Goal: Information Seeking & Learning: Learn about a topic

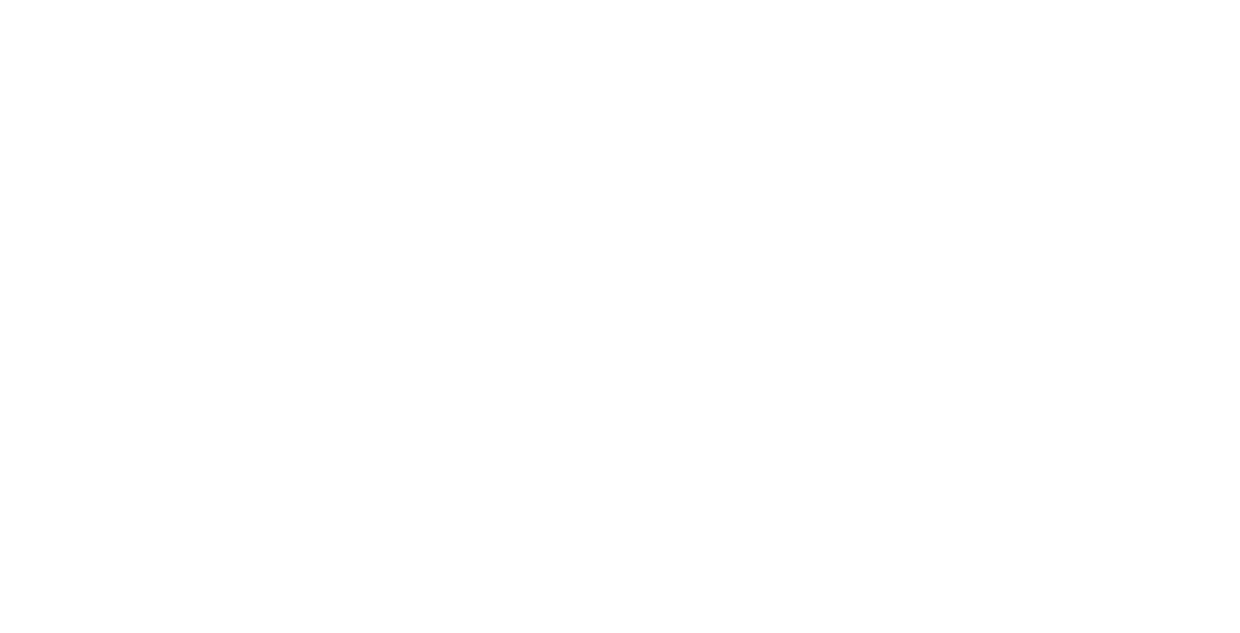
select select "Song"
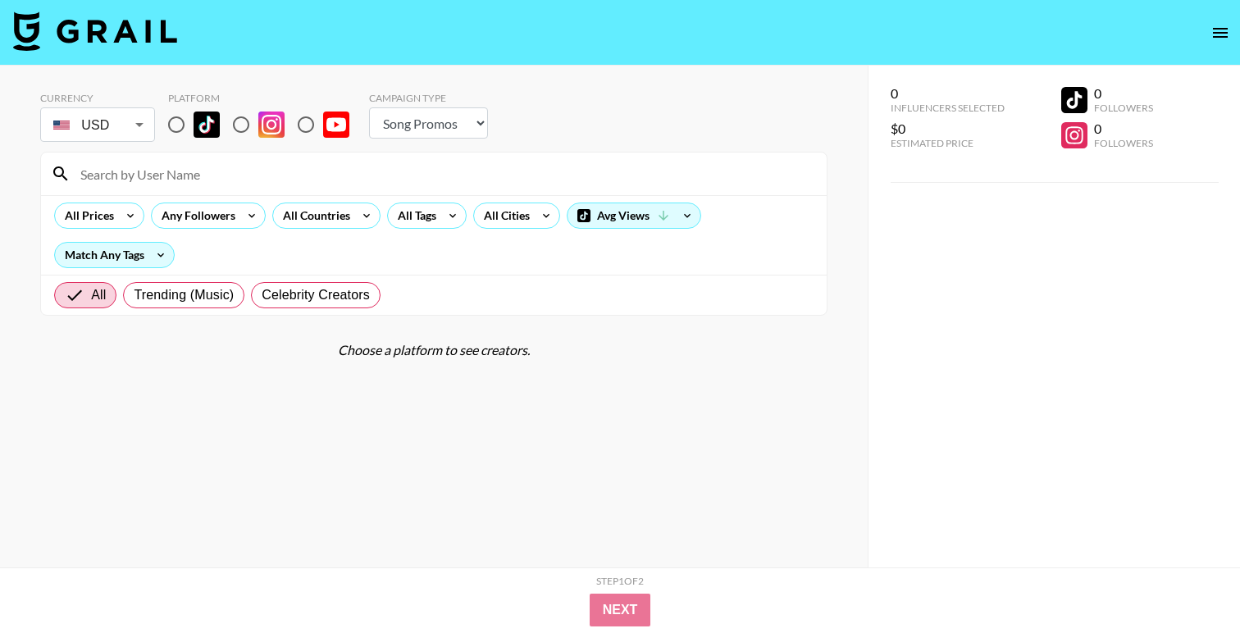
click at [170, 126] on input "radio" at bounding box center [176, 124] width 34 height 34
radio input "true"
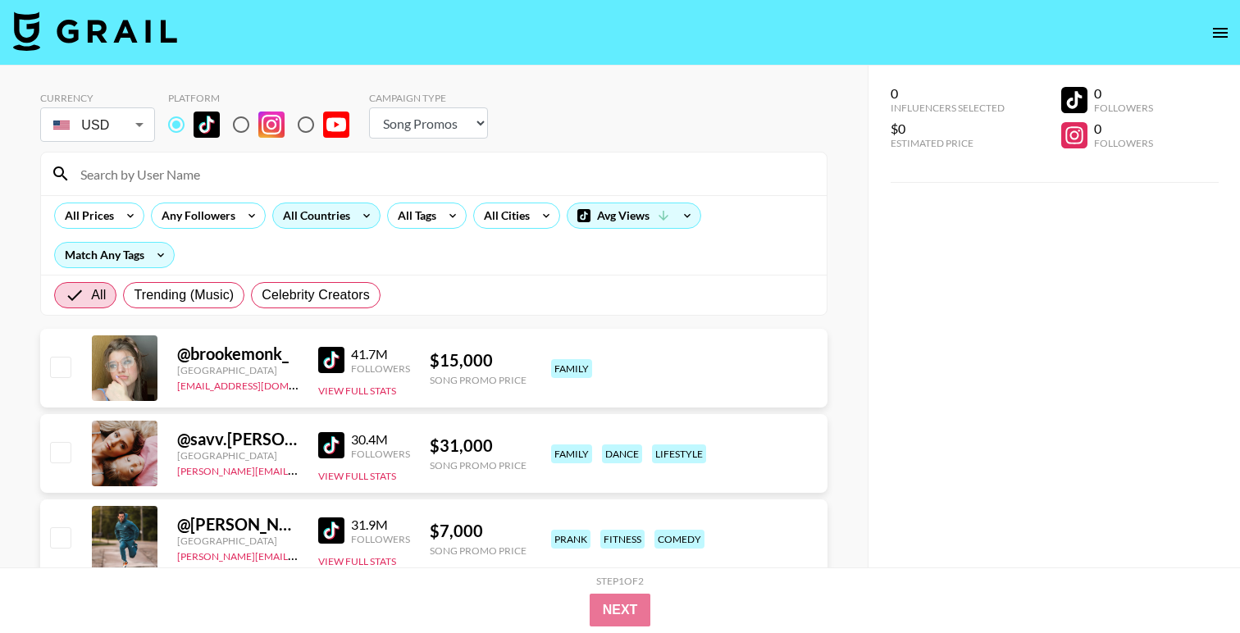
click at [316, 212] on div "All Countries" at bounding box center [313, 215] width 80 height 25
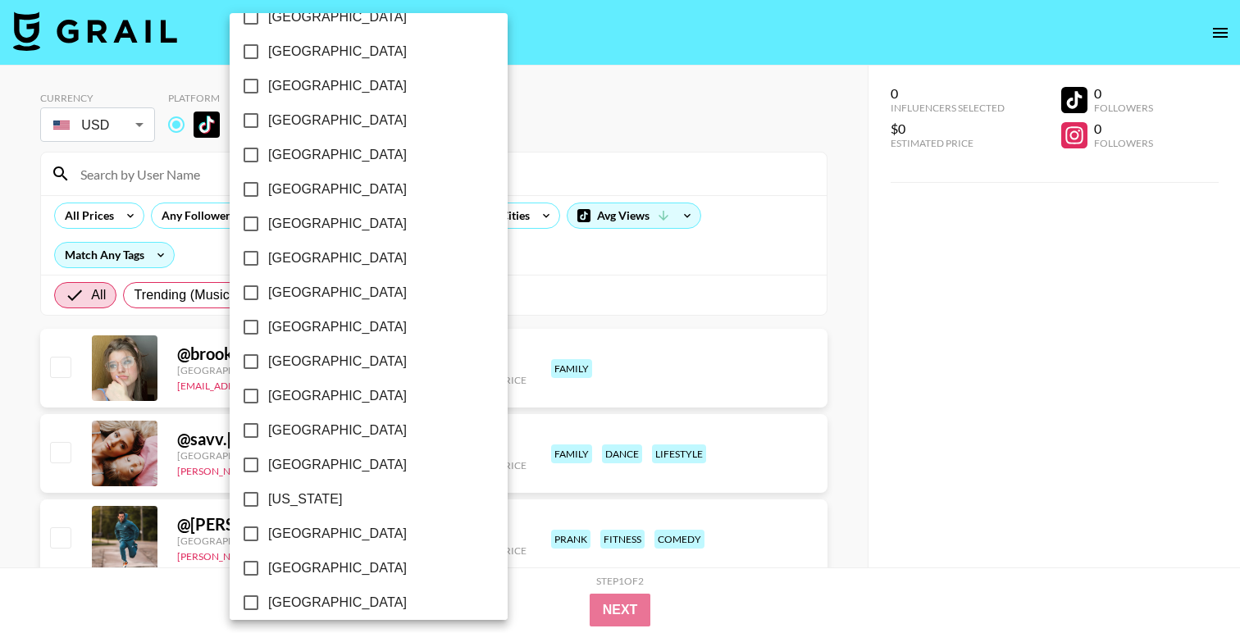
scroll to position [84, 0]
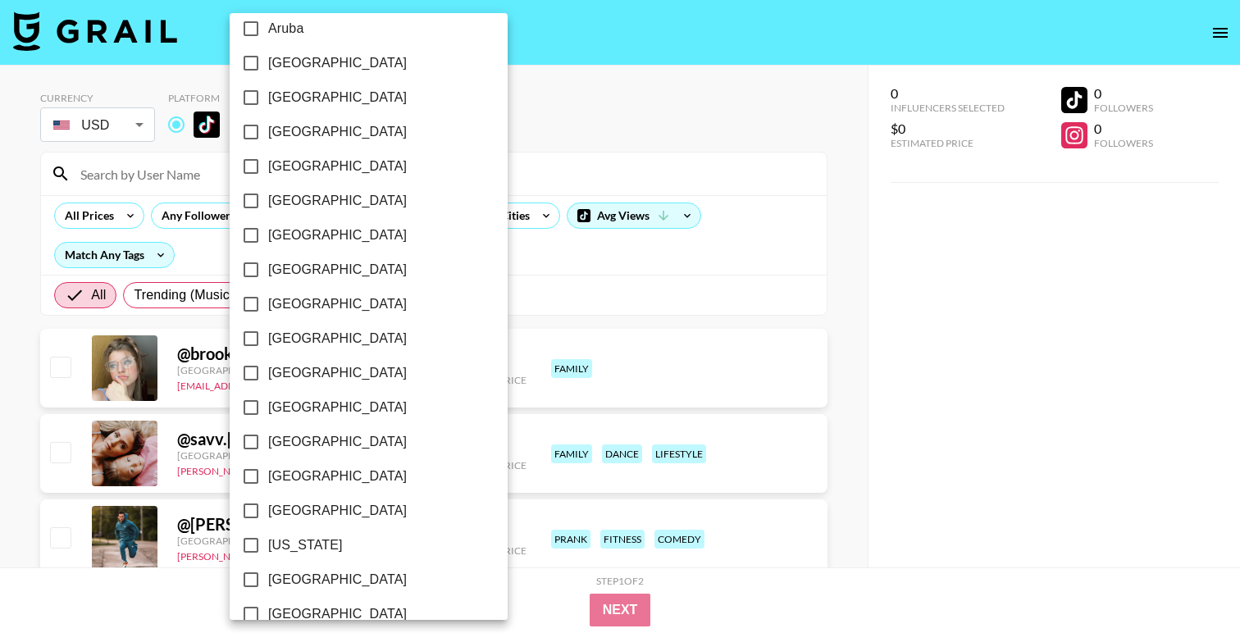
click at [280, 236] on span "[GEOGRAPHIC_DATA]" at bounding box center [337, 236] width 139 height 20
click at [268, 236] on input "[GEOGRAPHIC_DATA]" at bounding box center [251, 235] width 34 height 34
checkbox input "true"
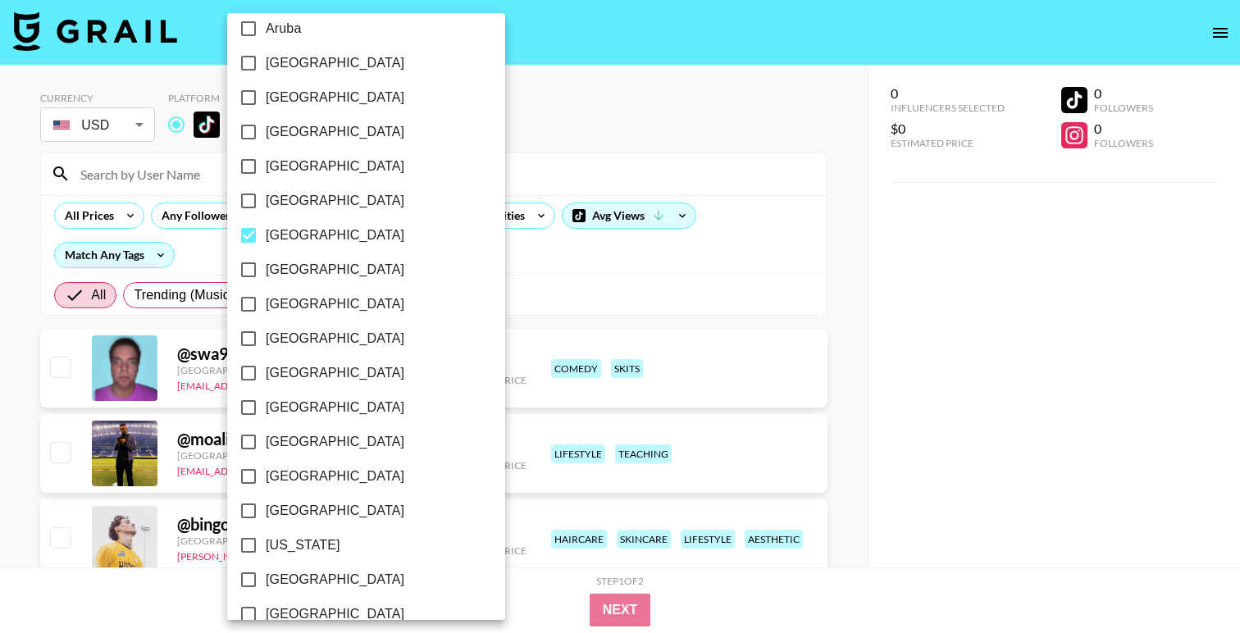
click at [552, 116] on div at bounding box center [620, 316] width 1240 height 633
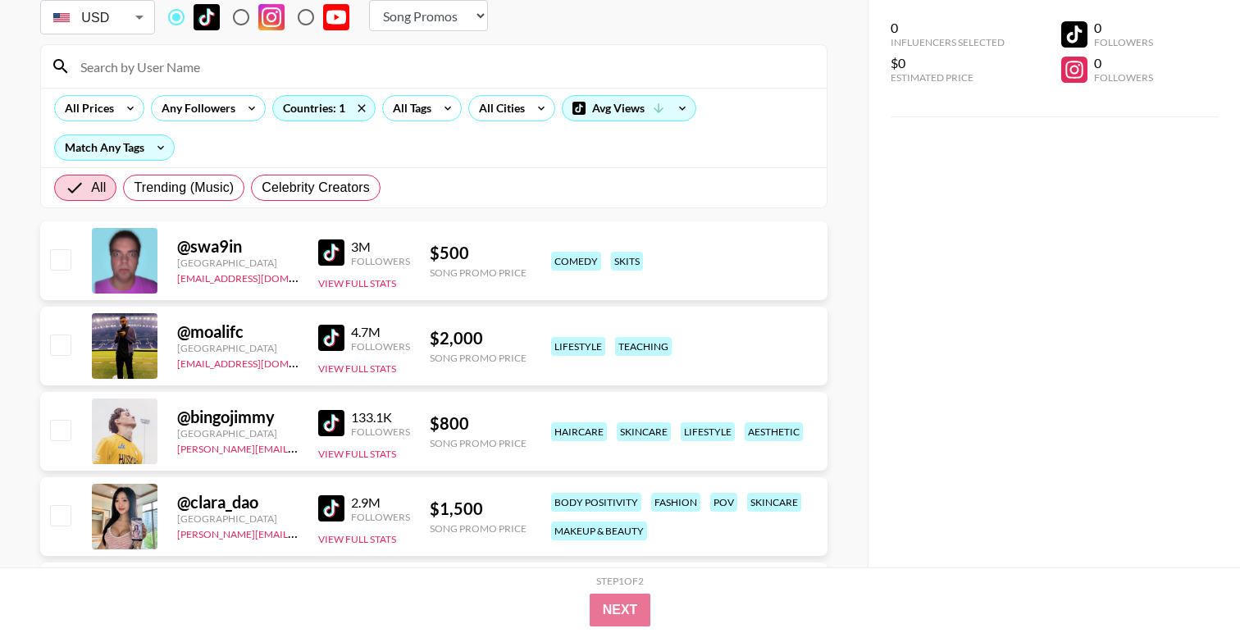
scroll to position [106, 0]
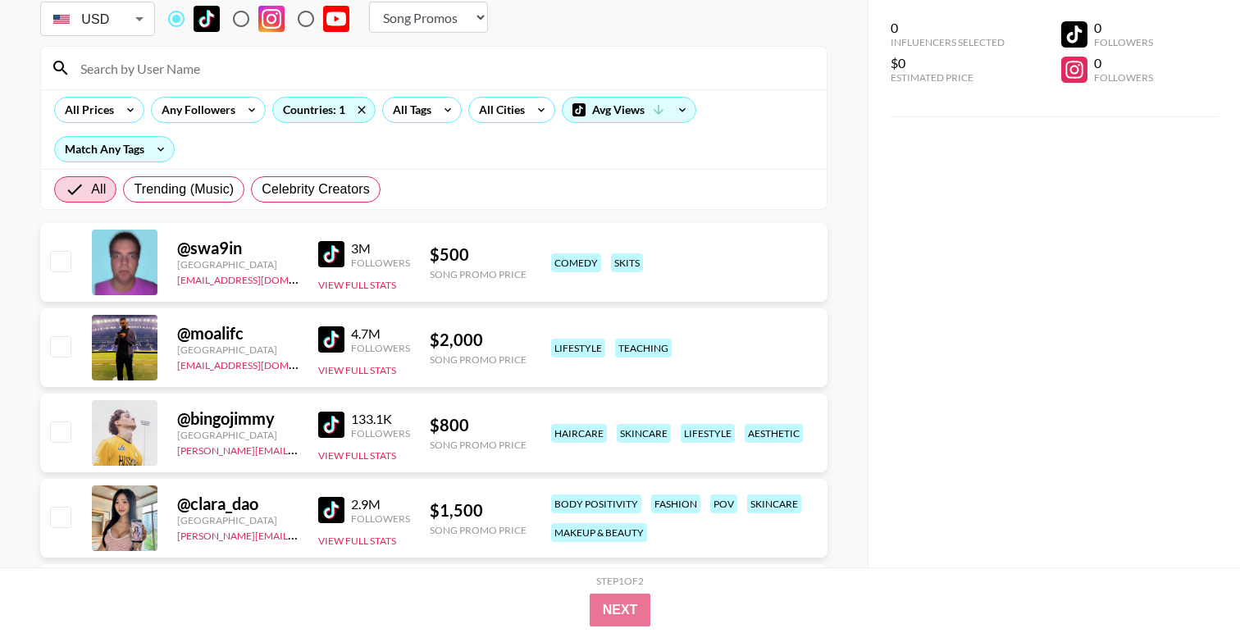
click at [330, 248] on img at bounding box center [331, 254] width 26 height 26
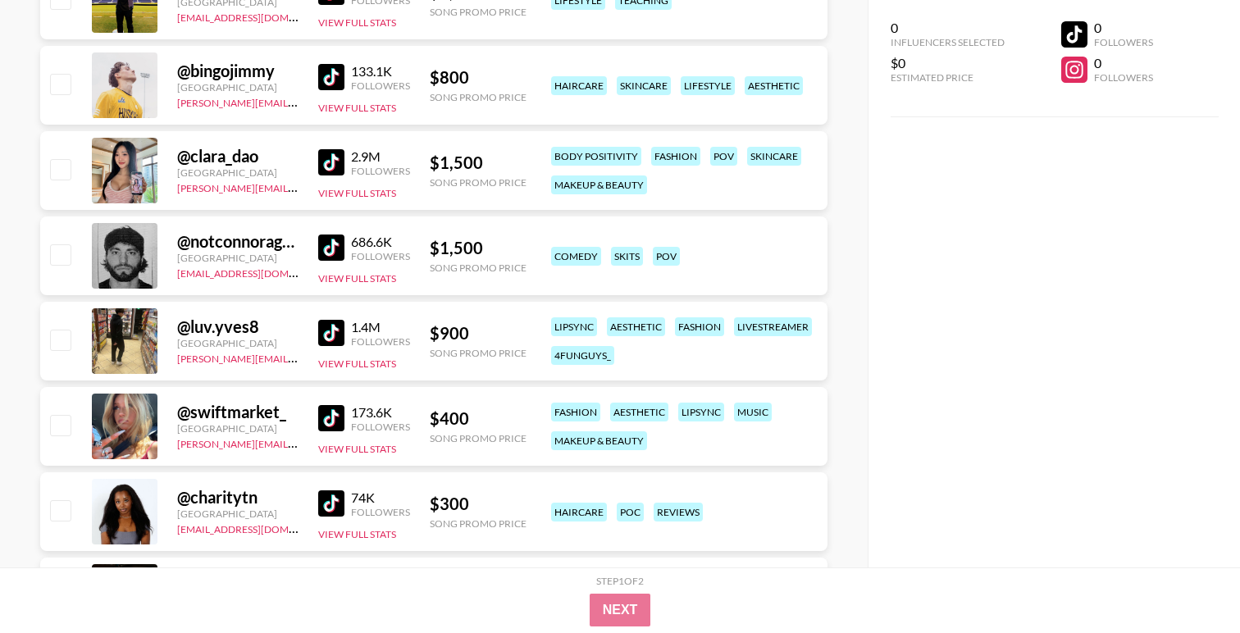
scroll to position [455, 0]
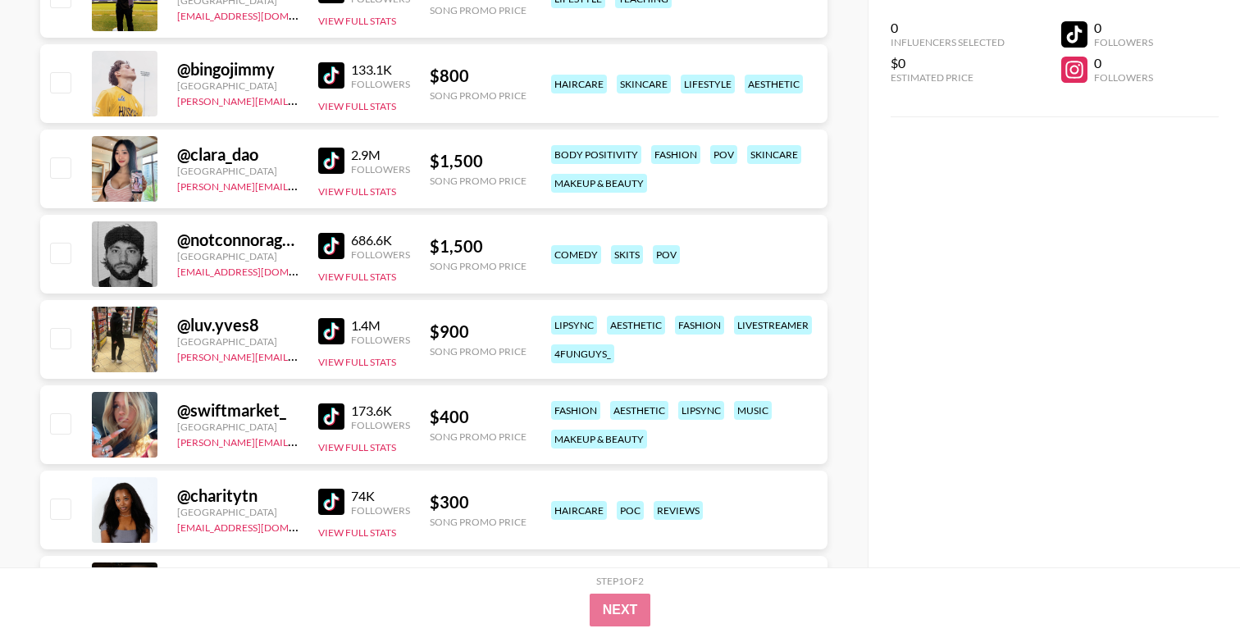
click at [337, 252] on img at bounding box center [331, 246] width 26 height 26
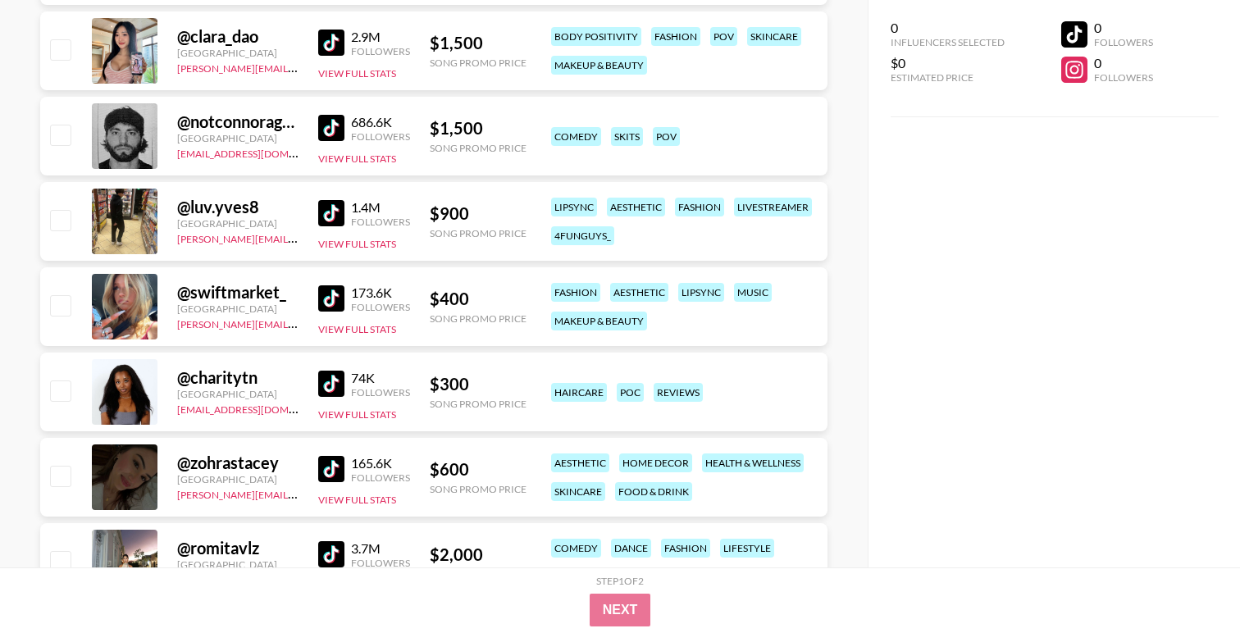
scroll to position [562, 0]
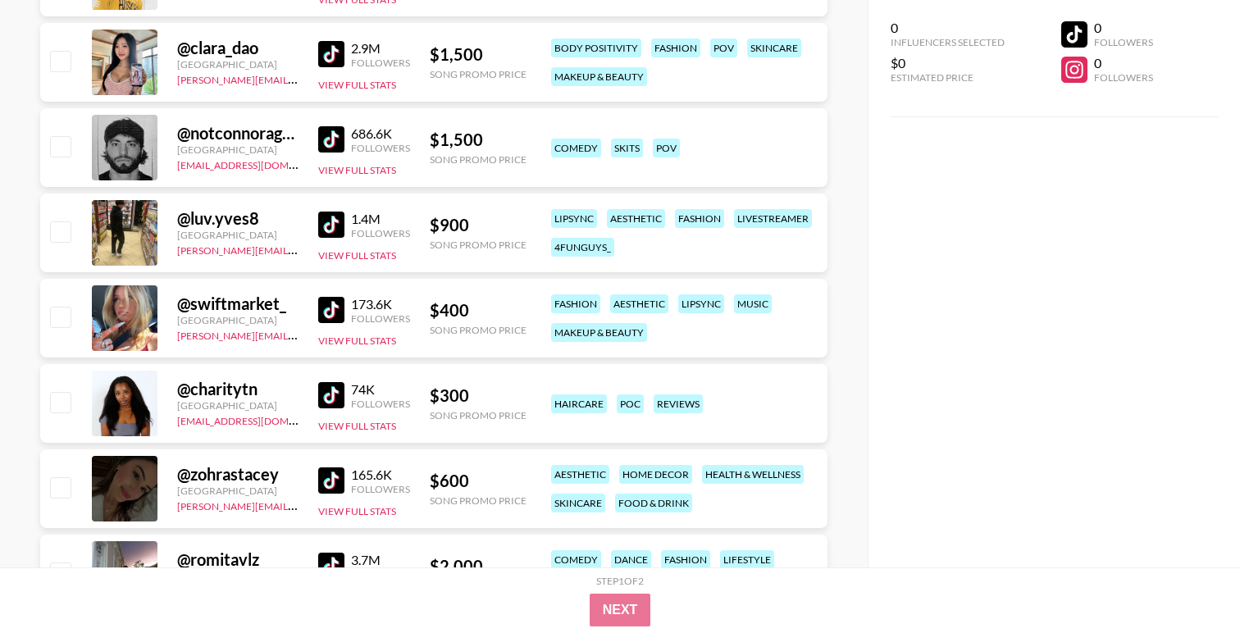
click at [332, 60] on img at bounding box center [331, 54] width 26 height 26
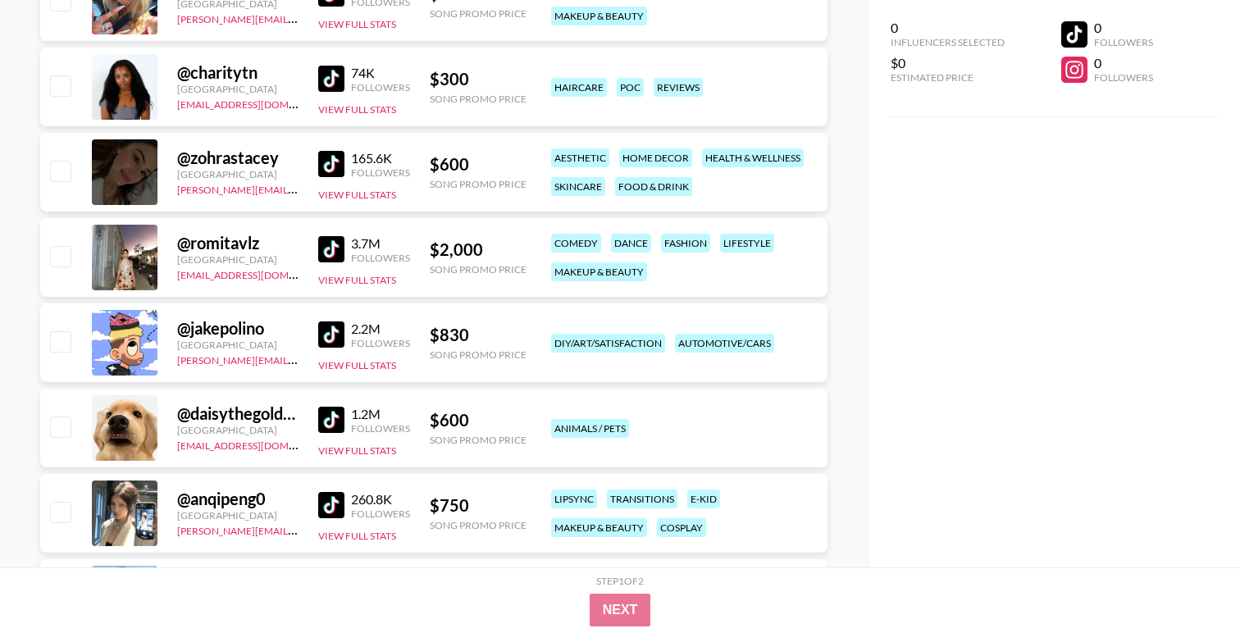
scroll to position [861, 0]
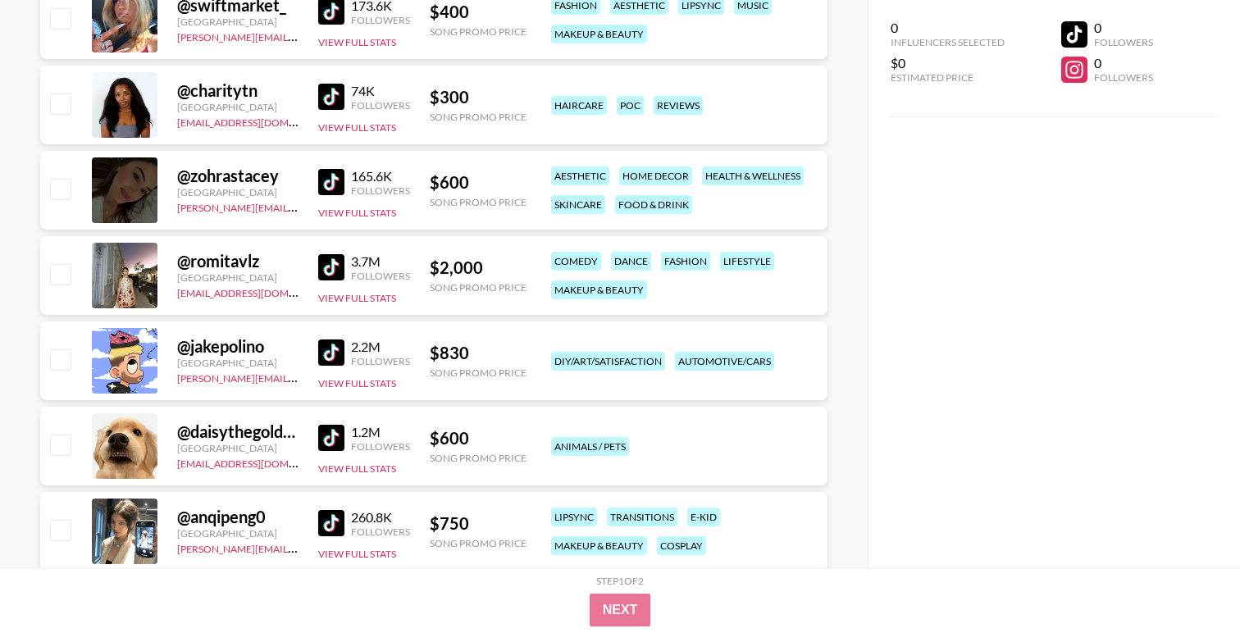
click at [332, 179] on img at bounding box center [331, 182] width 26 height 26
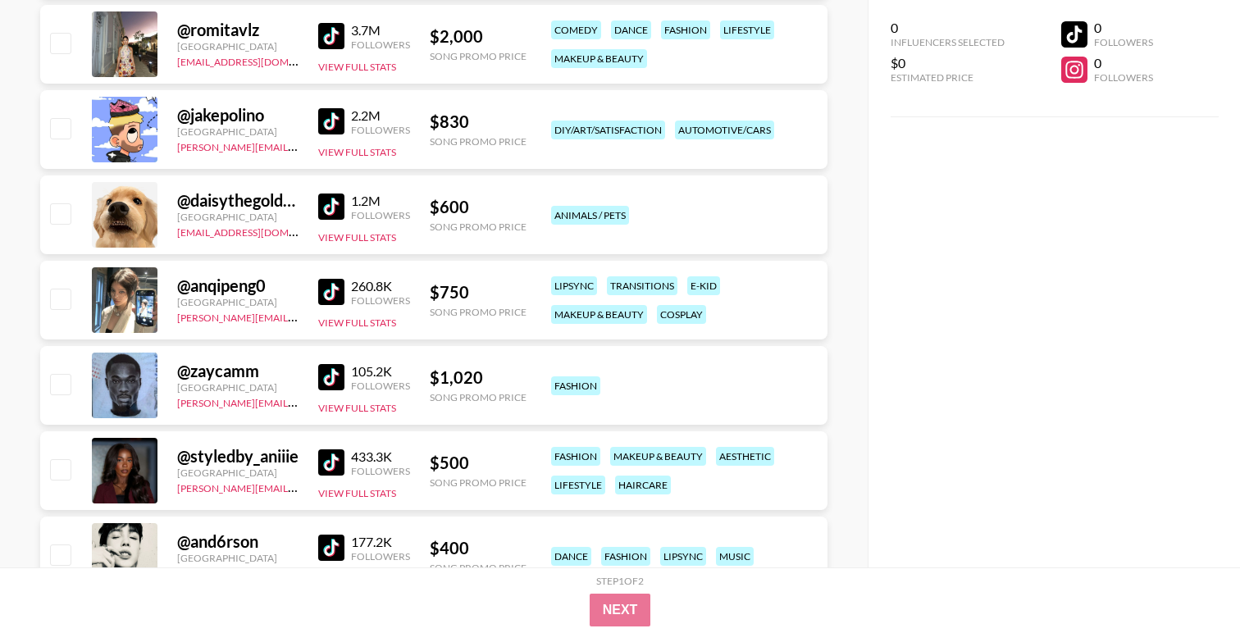
scroll to position [1101, 0]
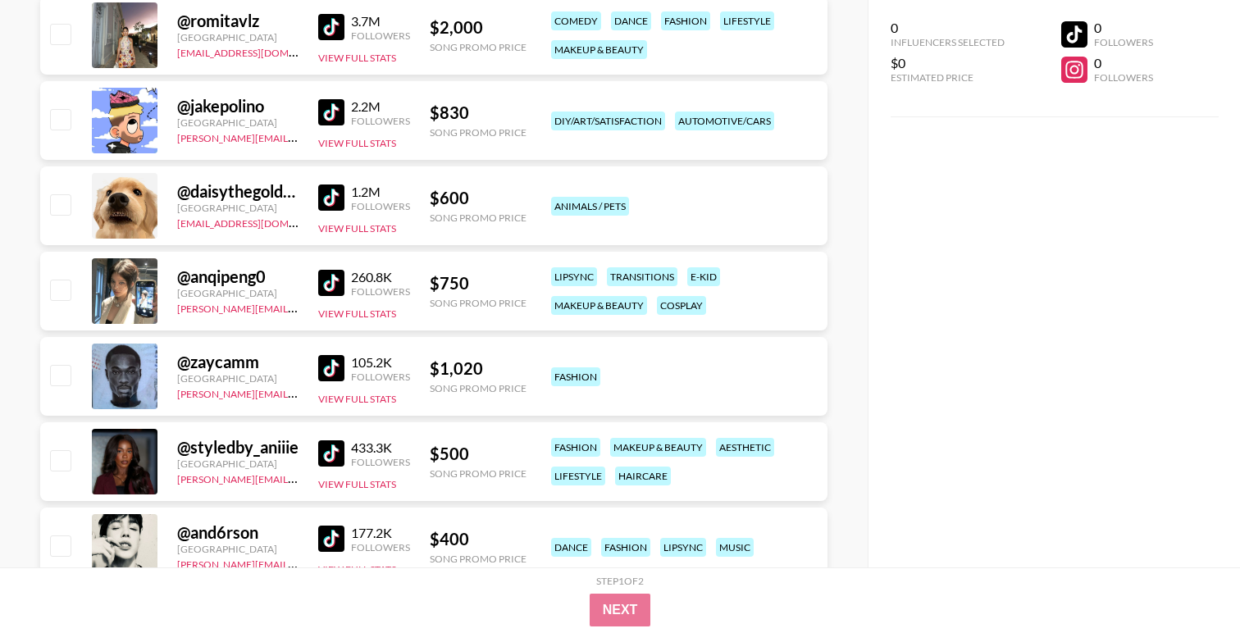
click at [331, 288] on img at bounding box center [331, 283] width 26 height 26
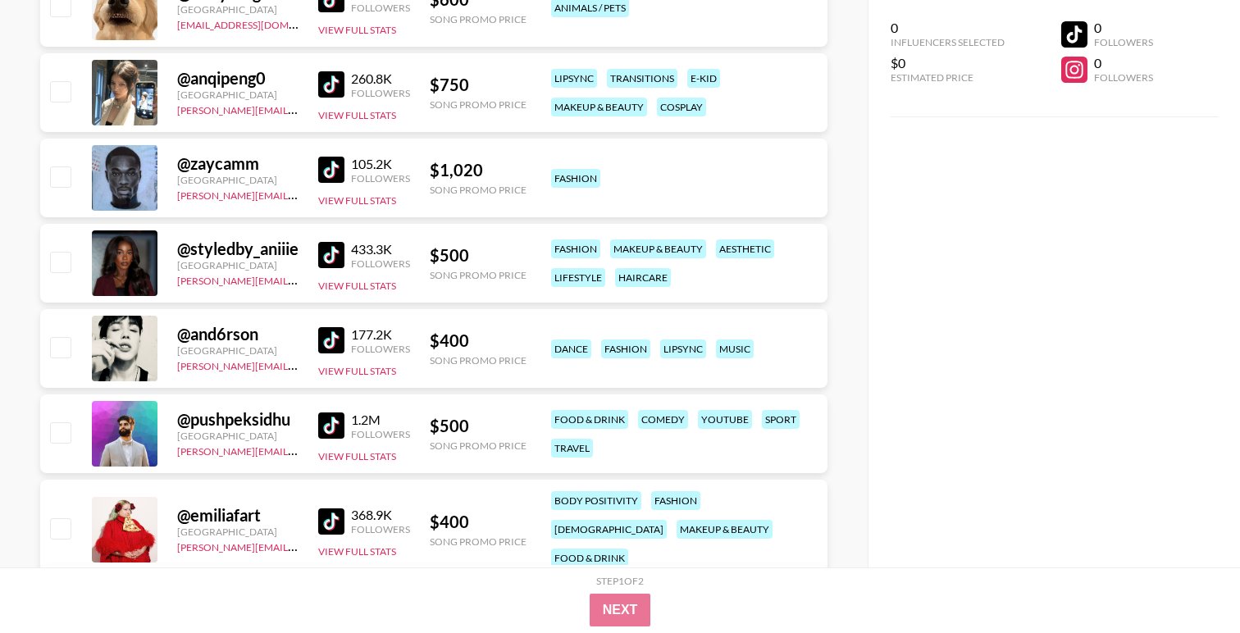
scroll to position [1301, 0]
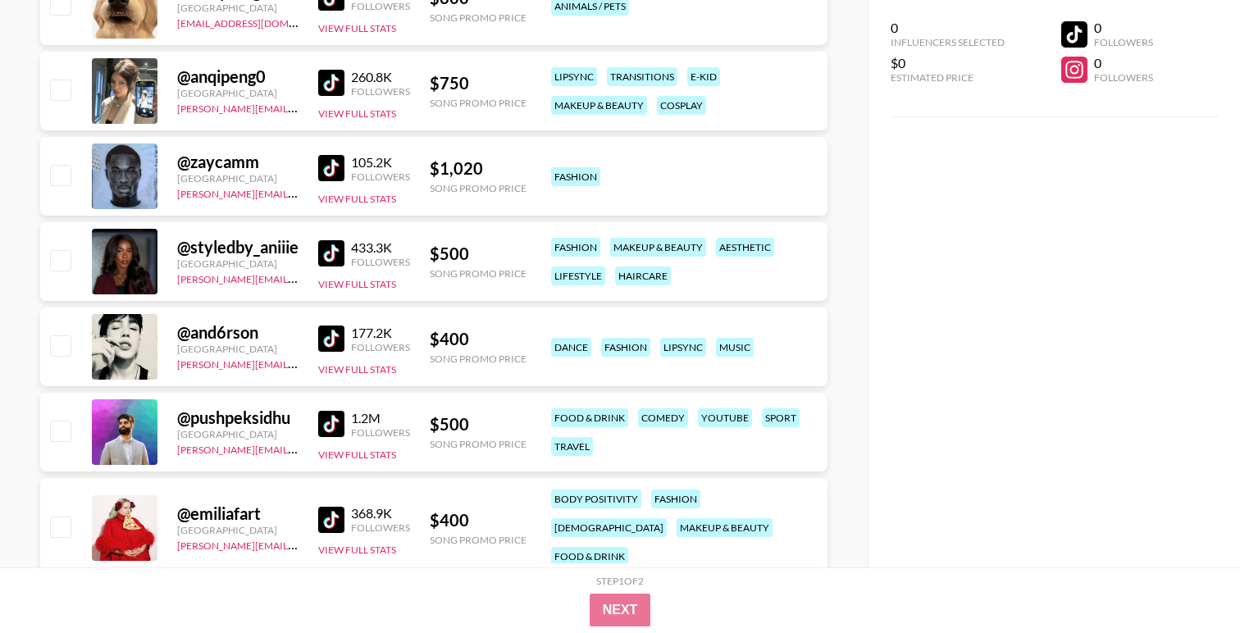
click at [343, 168] on img at bounding box center [331, 168] width 26 height 26
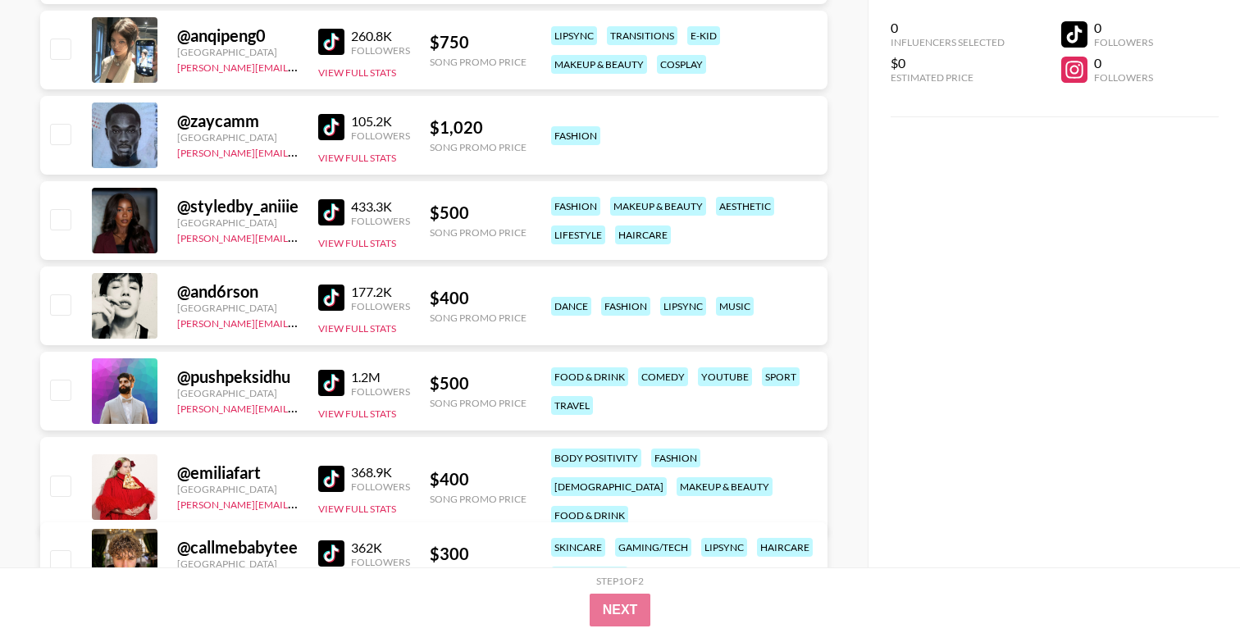
scroll to position [1349, 0]
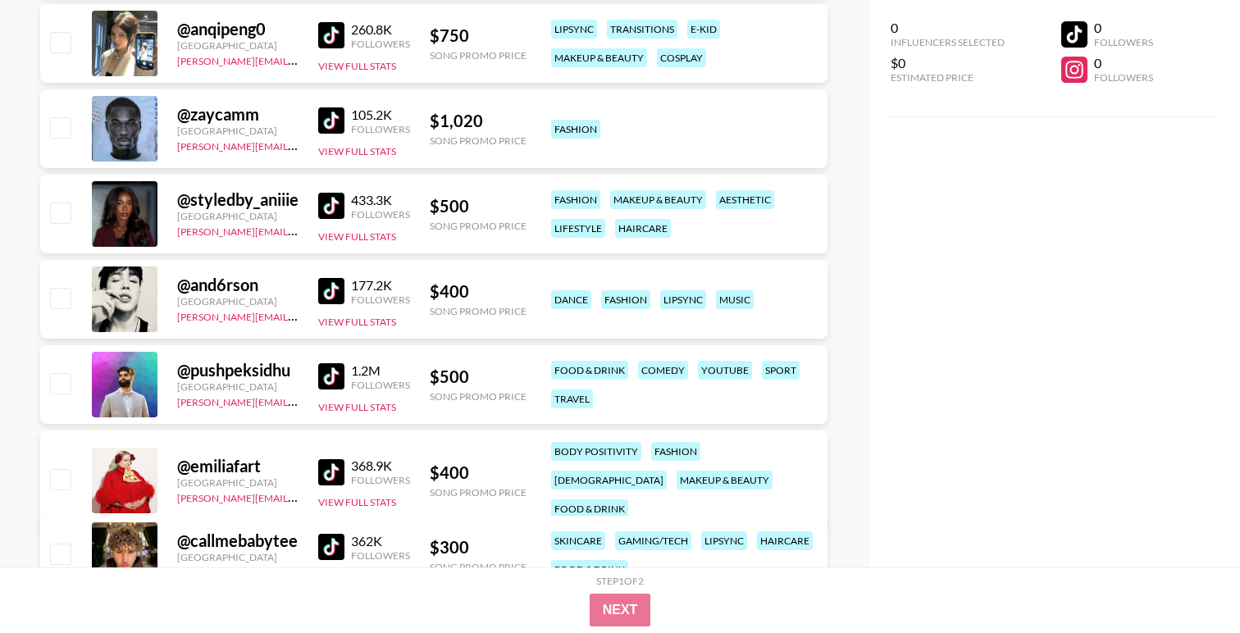
click at [328, 134] on div "105.2K Followers" at bounding box center [364, 121] width 92 height 29
click at [331, 120] on img at bounding box center [331, 120] width 26 height 26
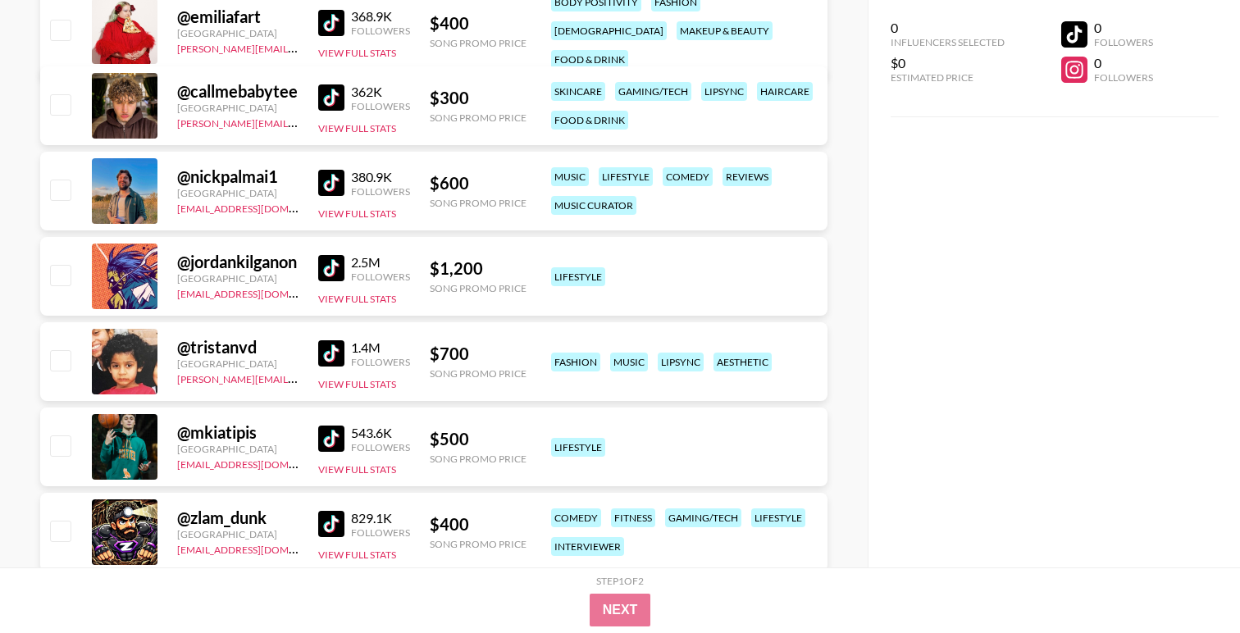
scroll to position [1815, 0]
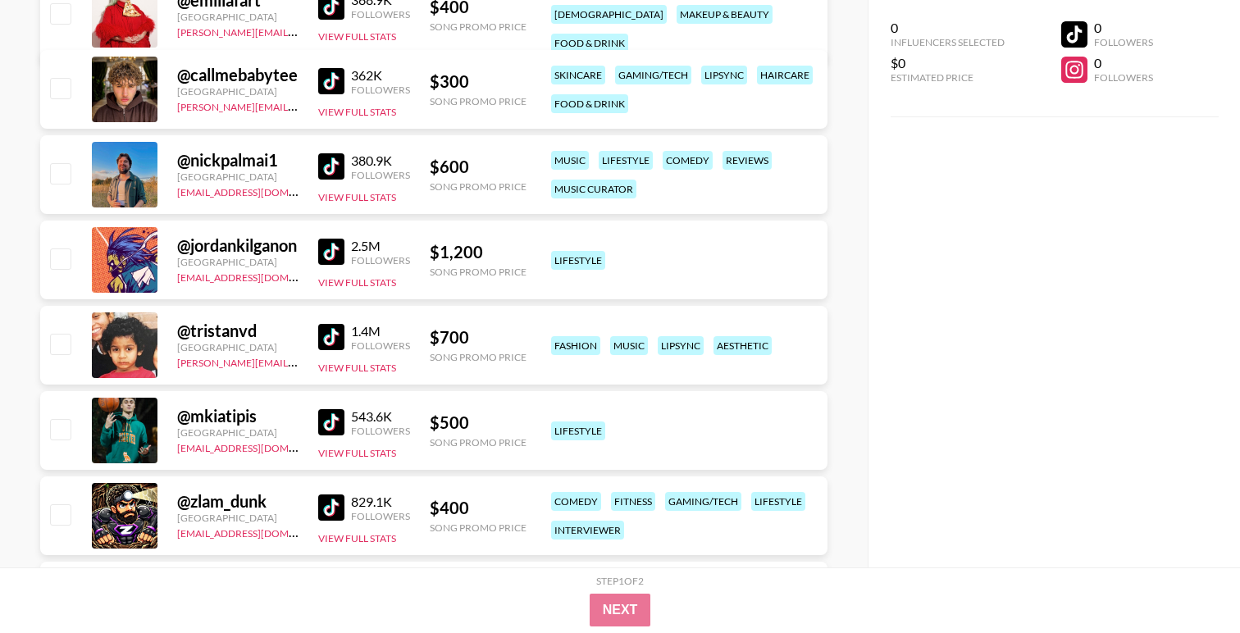
click at [336, 339] on img at bounding box center [331, 337] width 26 height 26
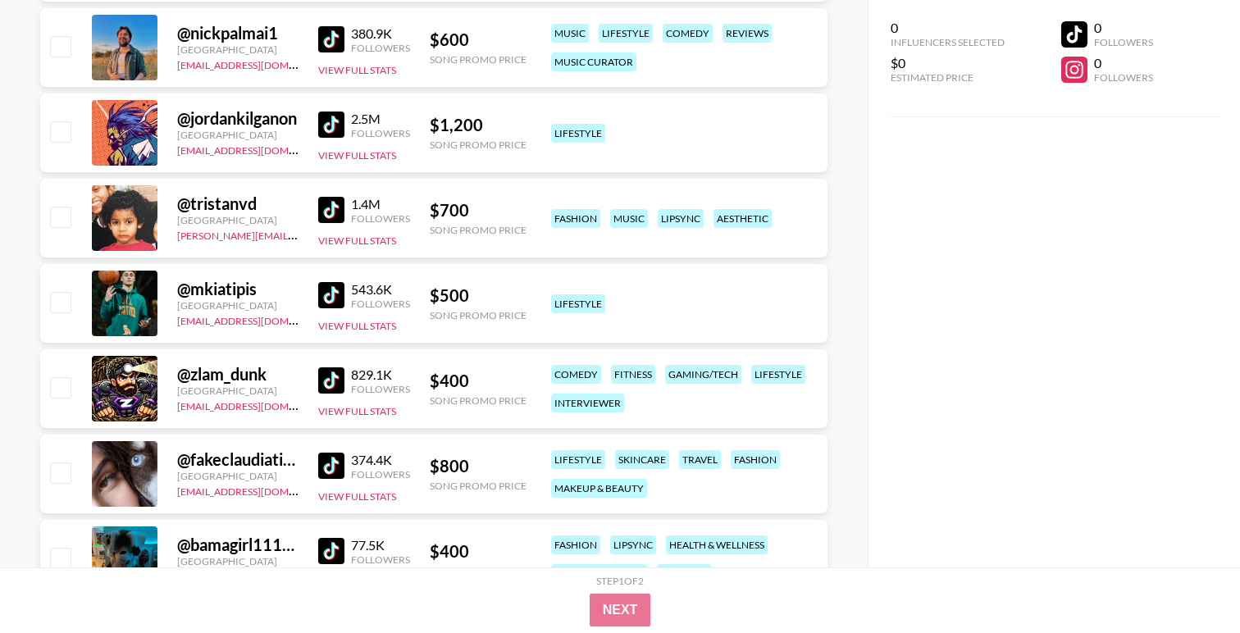
scroll to position [1969, 0]
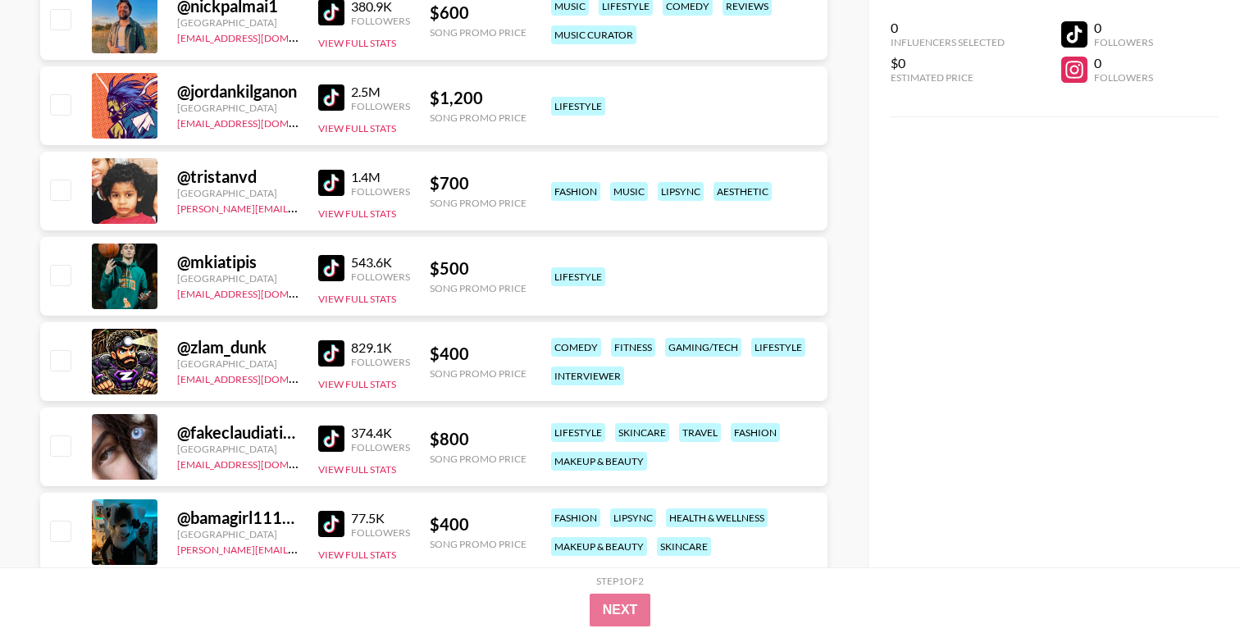
click at [337, 267] on img at bounding box center [331, 268] width 26 height 26
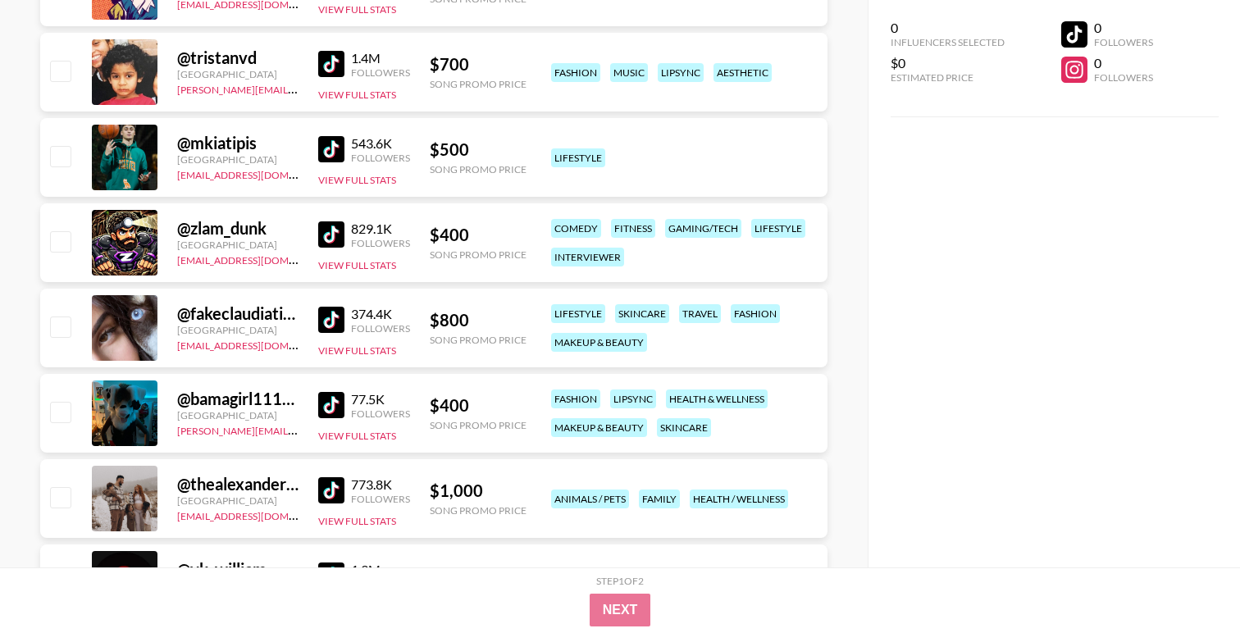
scroll to position [2089, 0]
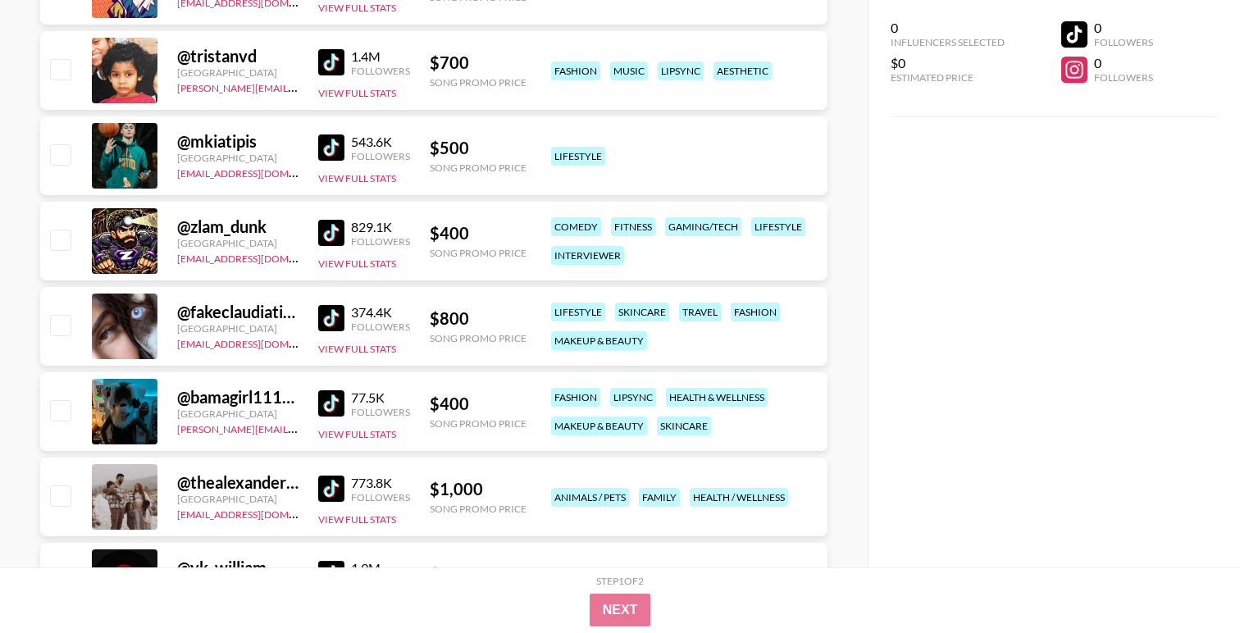
click at [331, 232] on img at bounding box center [331, 233] width 26 height 26
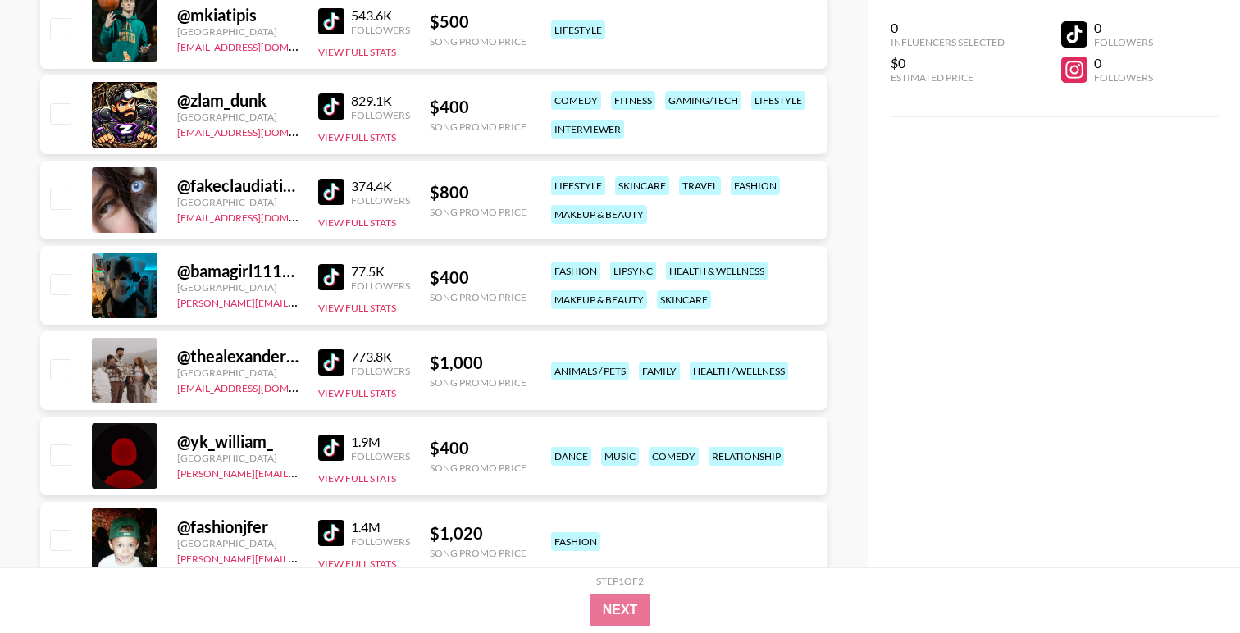
scroll to position [2226, 0]
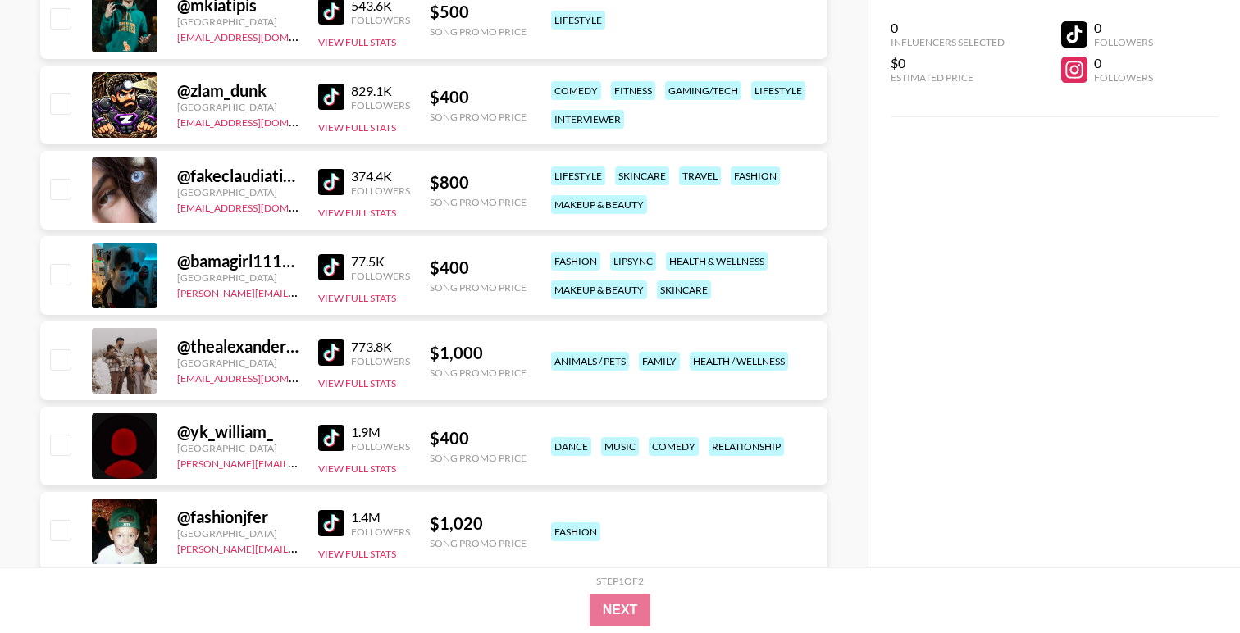
click at [329, 267] on img at bounding box center [331, 267] width 26 height 26
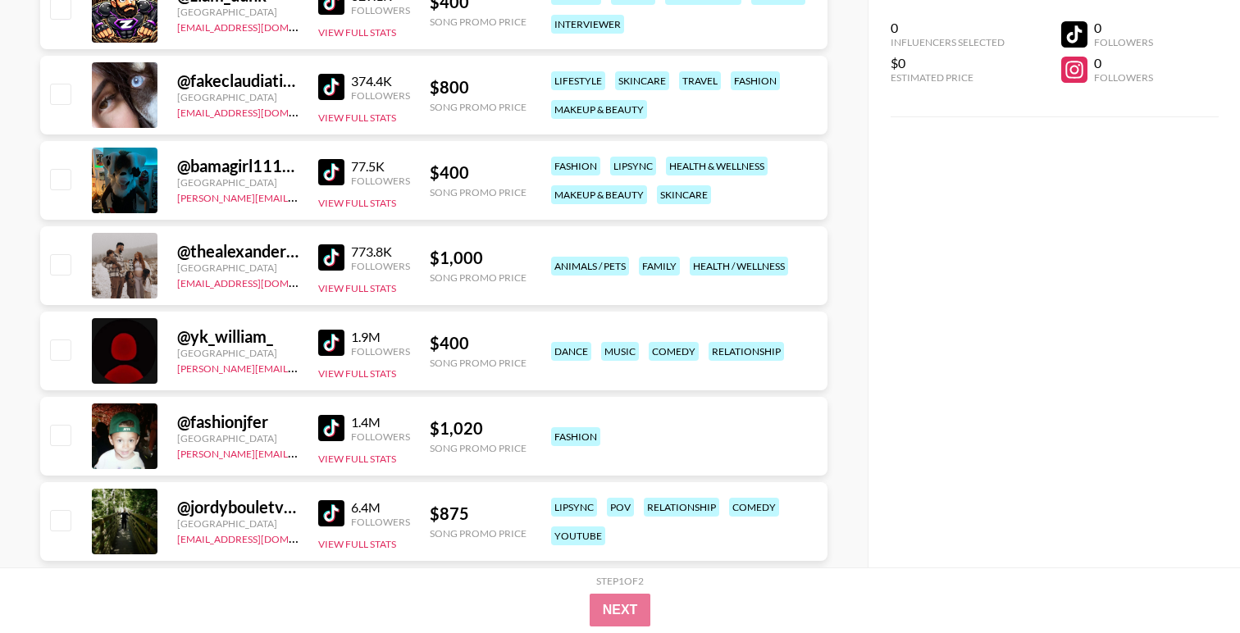
scroll to position [2333, 0]
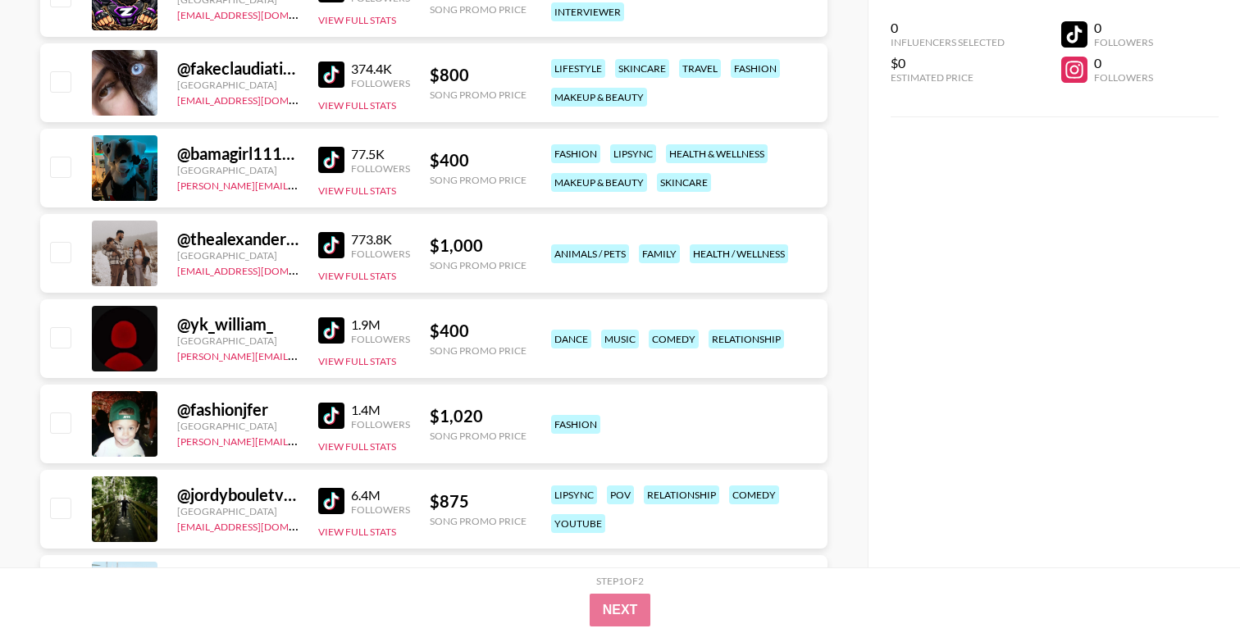
click at [338, 160] on img at bounding box center [331, 160] width 26 height 26
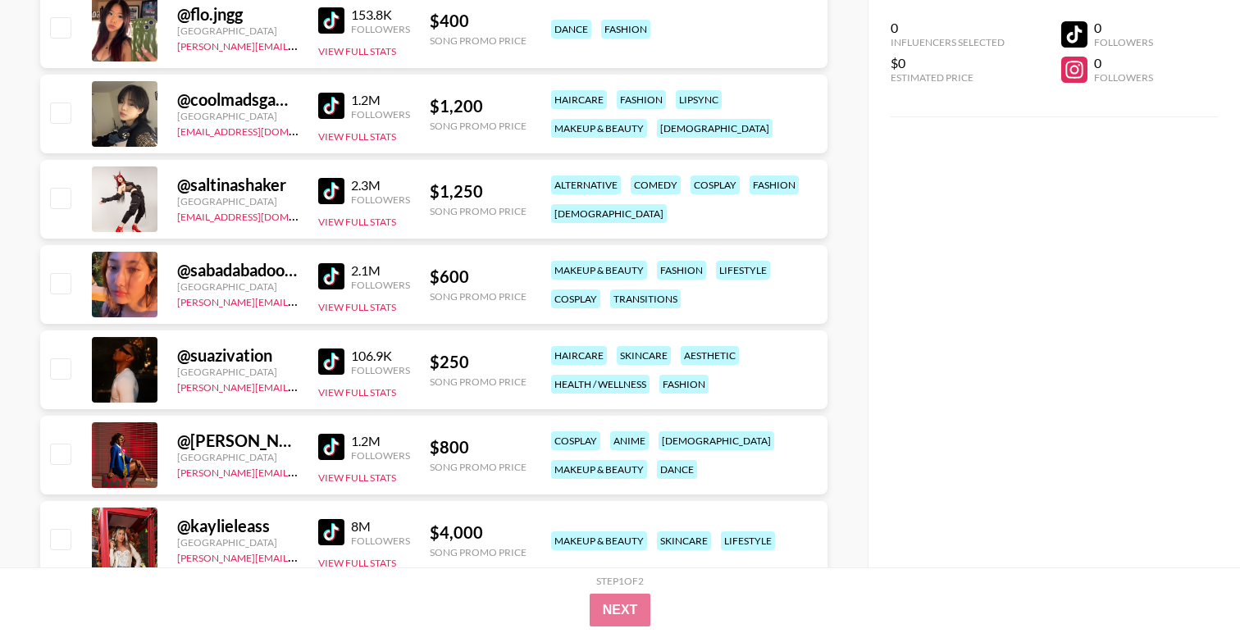
scroll to position [3668, 0]
click at [330, 272] on img at bounding box center [331, 276] width 26 height 26
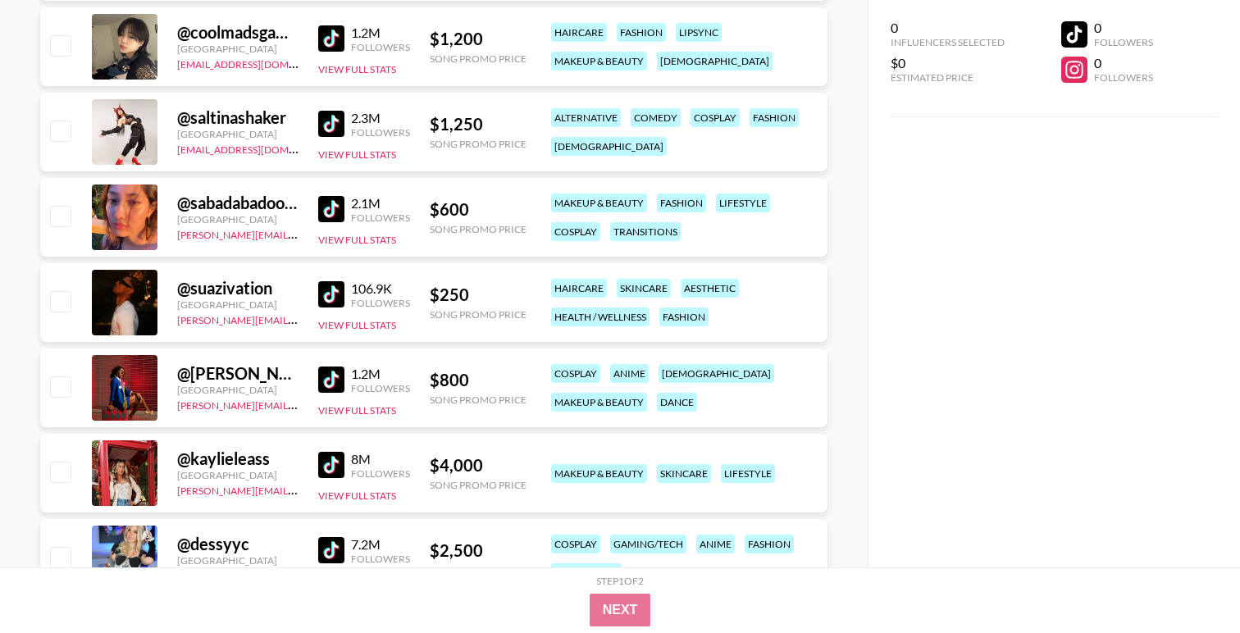
scroll to position [3736, 0]
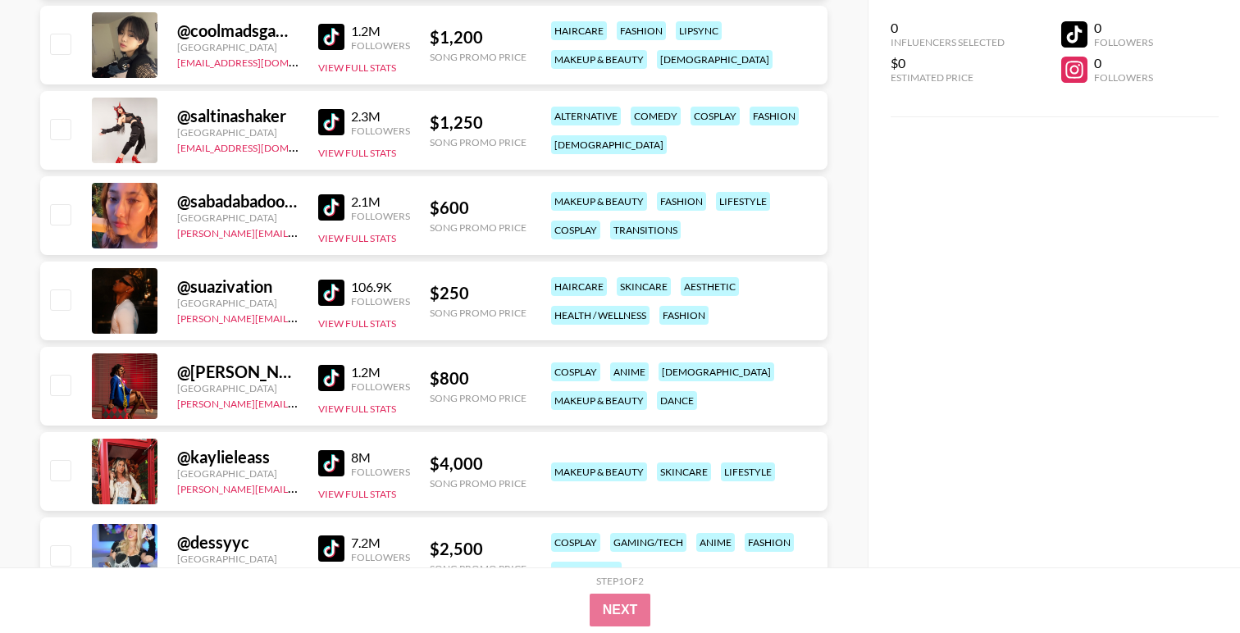
click at [317, 298] on div "@ suazivation Canada [PERSON_NAME][EMAIL_ADDRESS][DOMAIN_NAME] 106.9K Followers…" at bounding box center [434, 301] width 788 height 79
click at [330, 283] on img at bounding box center [331, 293] width 26 height 26
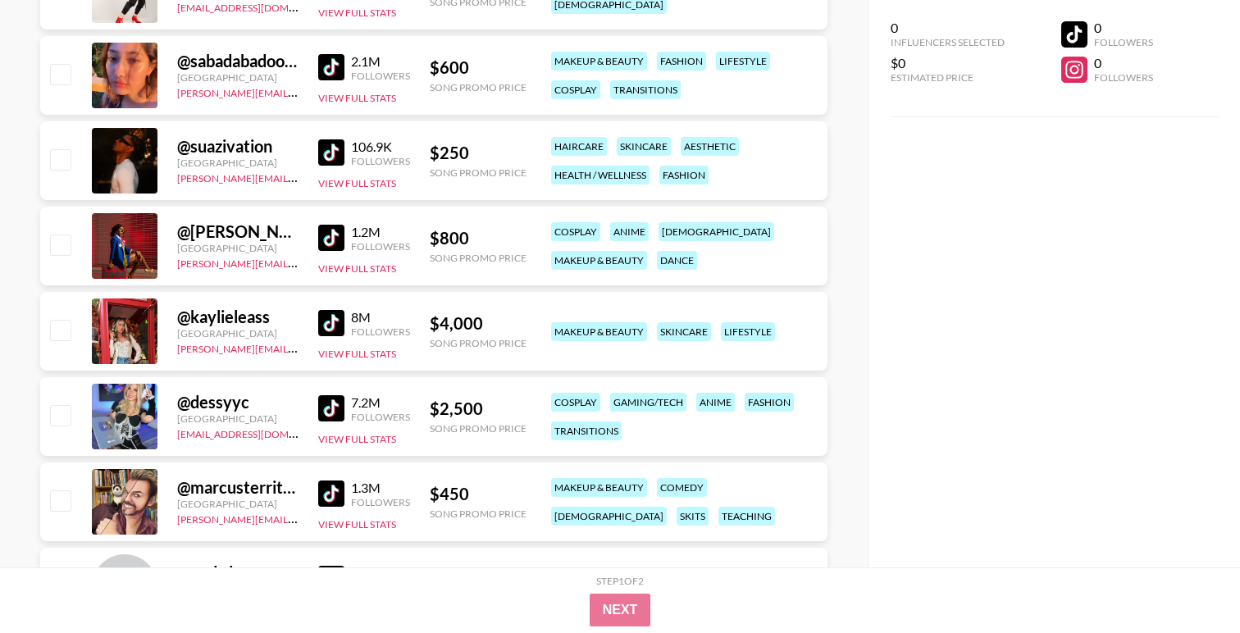
scroll to position [3902, 0]
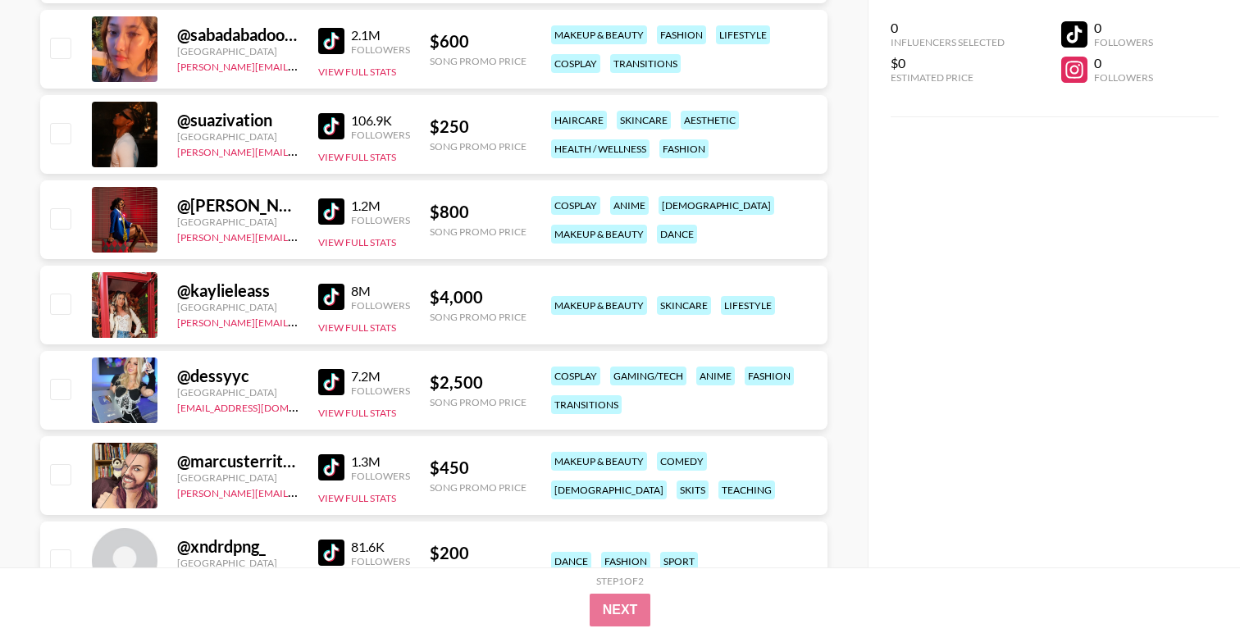
click at [344, 120] on img at bounding box center [331, 126] width 26 height 26
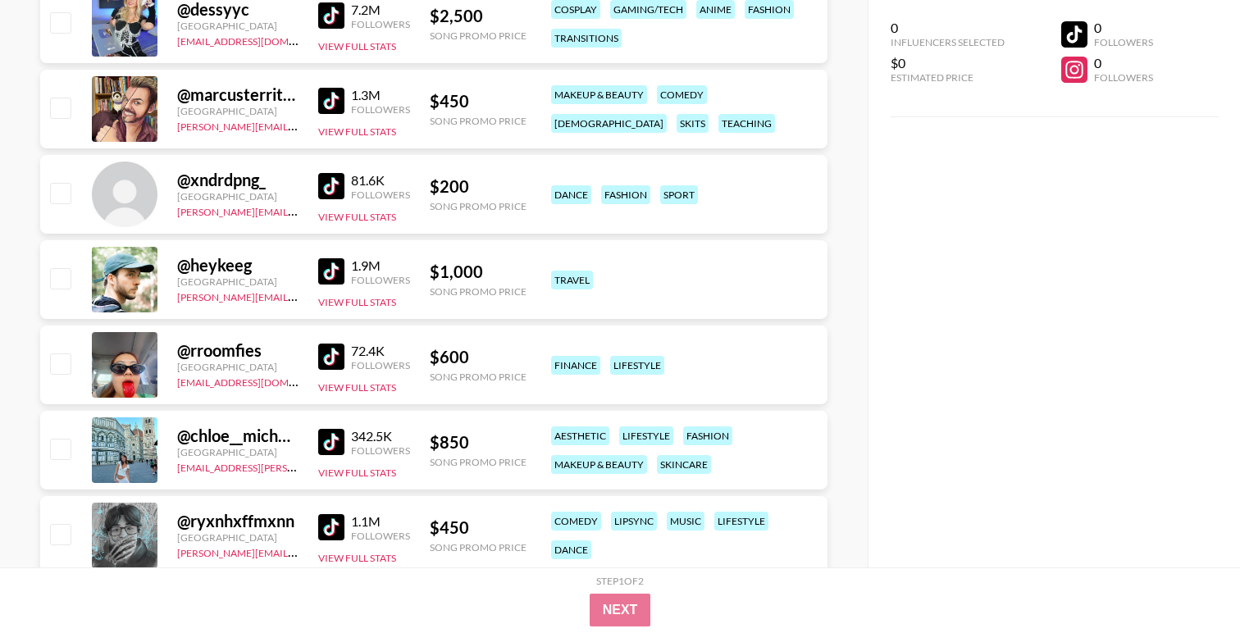
scroll to position [4262, 0]
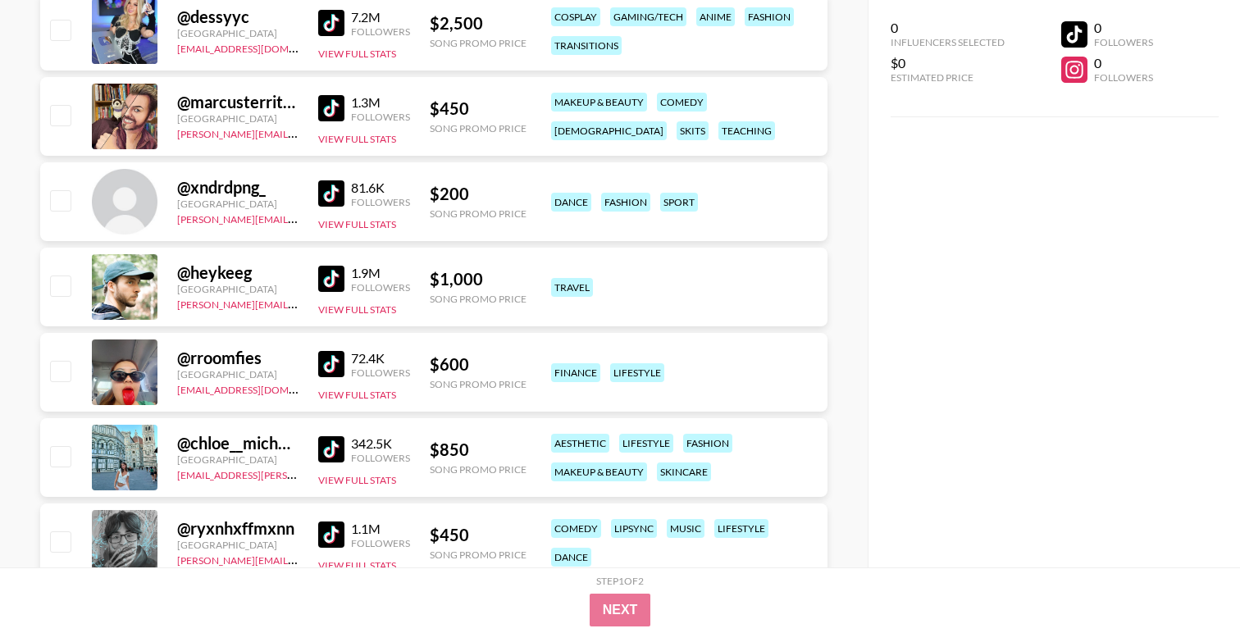
click at [336, 375] on img at bounding box center [331, 364] width 26 height 26
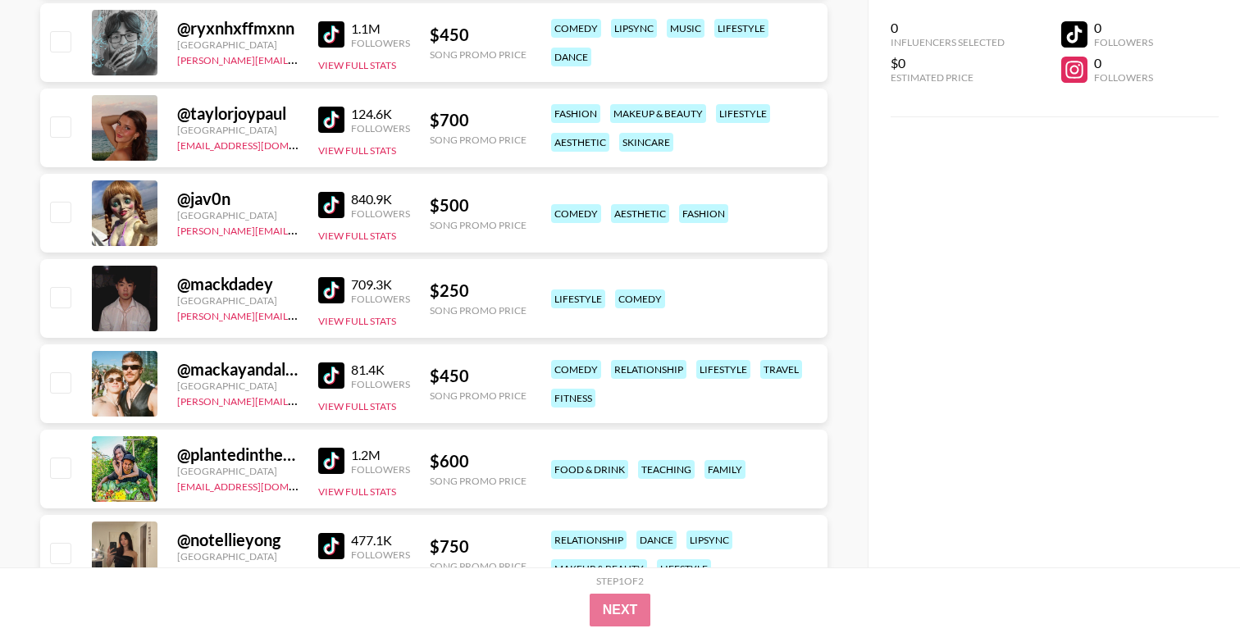
scroll to position [4783, 0]
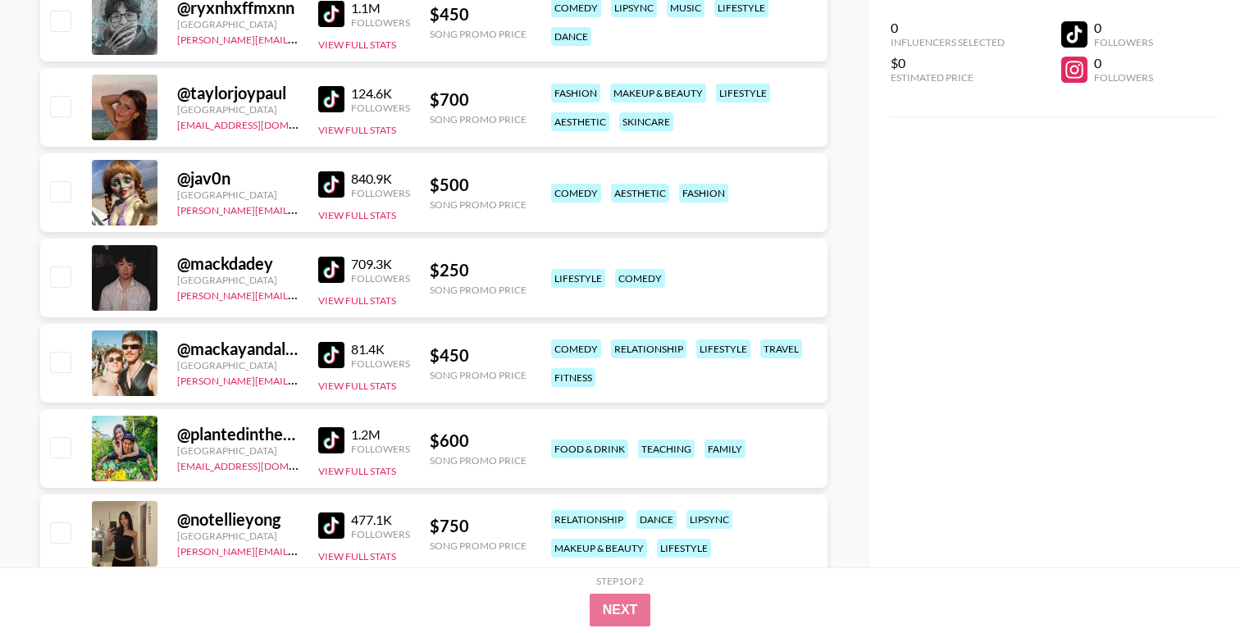
click at [335, 107] on img at bounding box center [331, 99] width 26 height 26
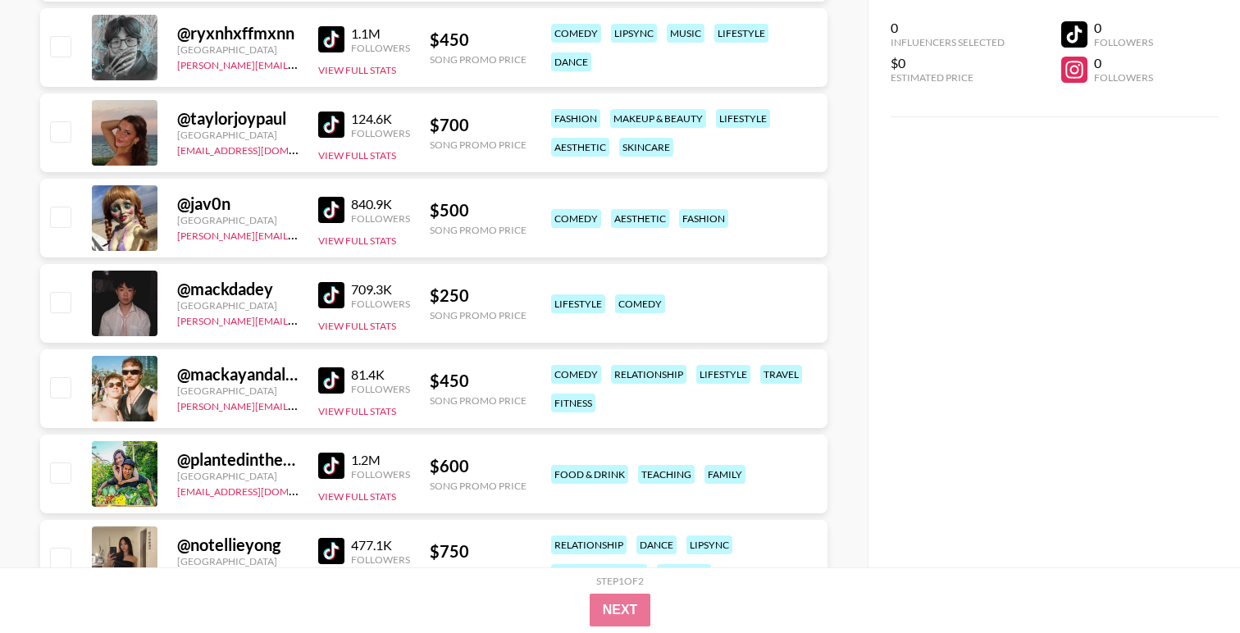
scroll to position [4742, 0]
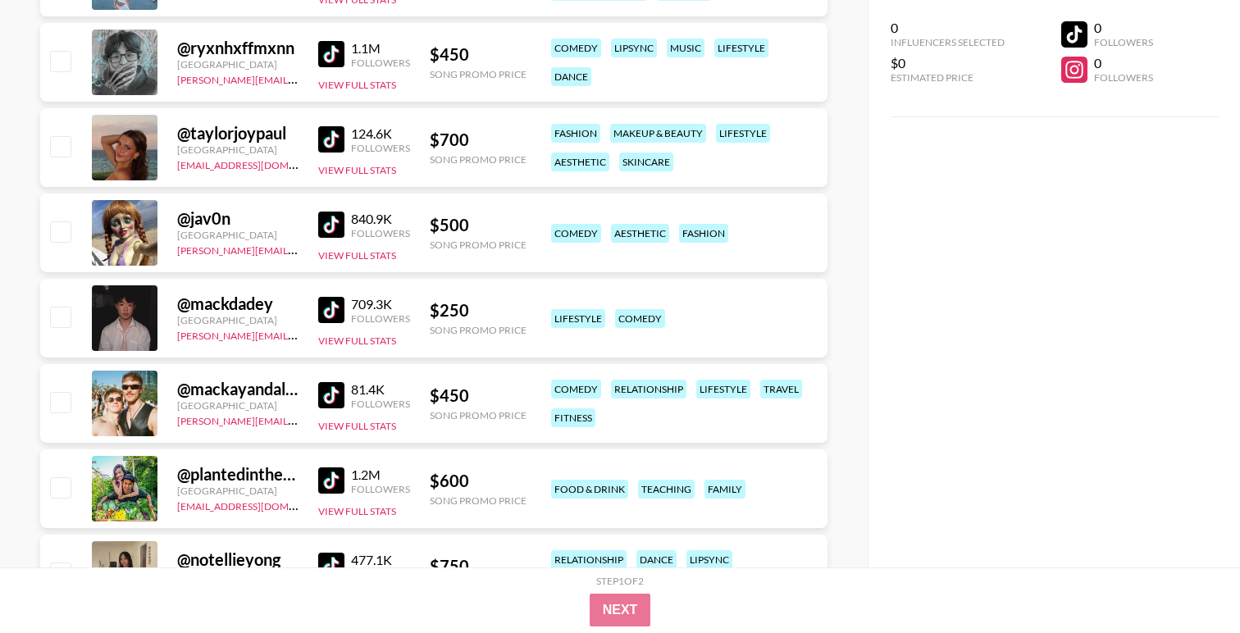
click at [330, 230] on img at bounding box center [331, 225] width 26 height 26
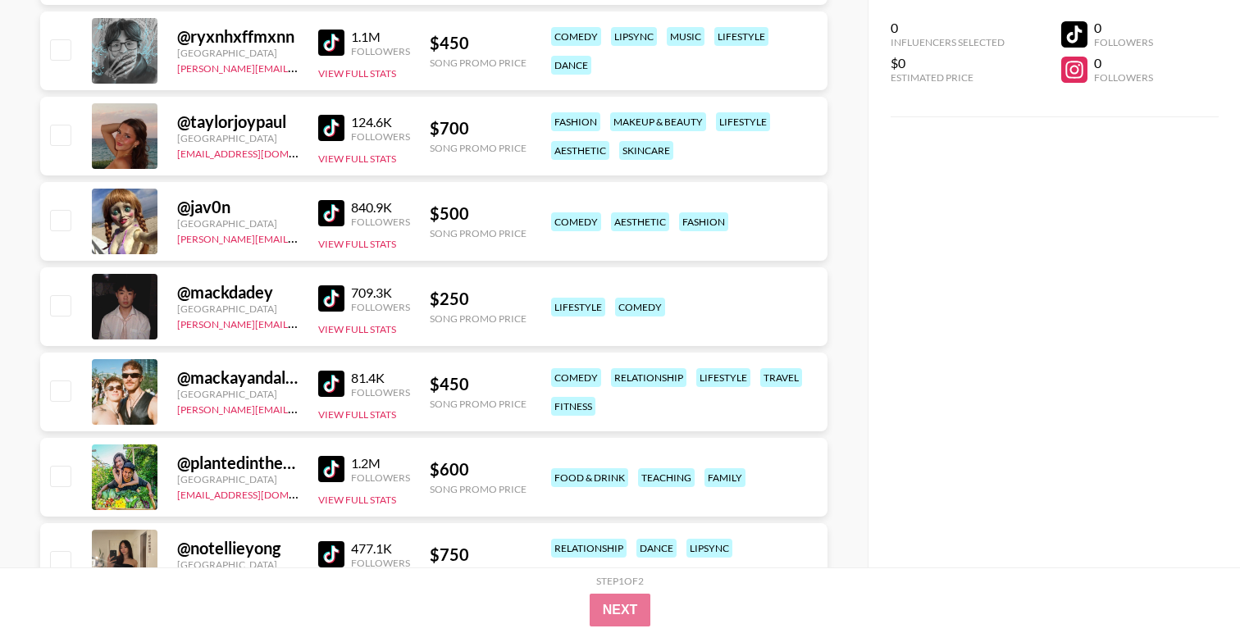
scroll to position [4765, 0]
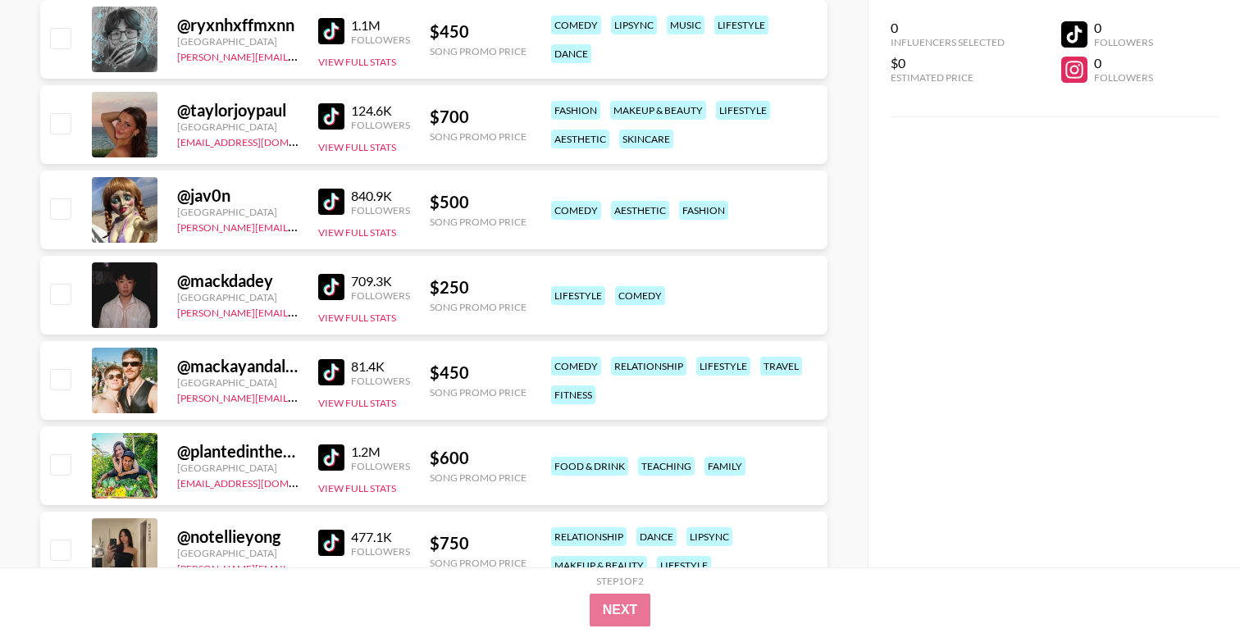
click at [340, 290] on img at bounding box center [331, 287] width 26 height 26
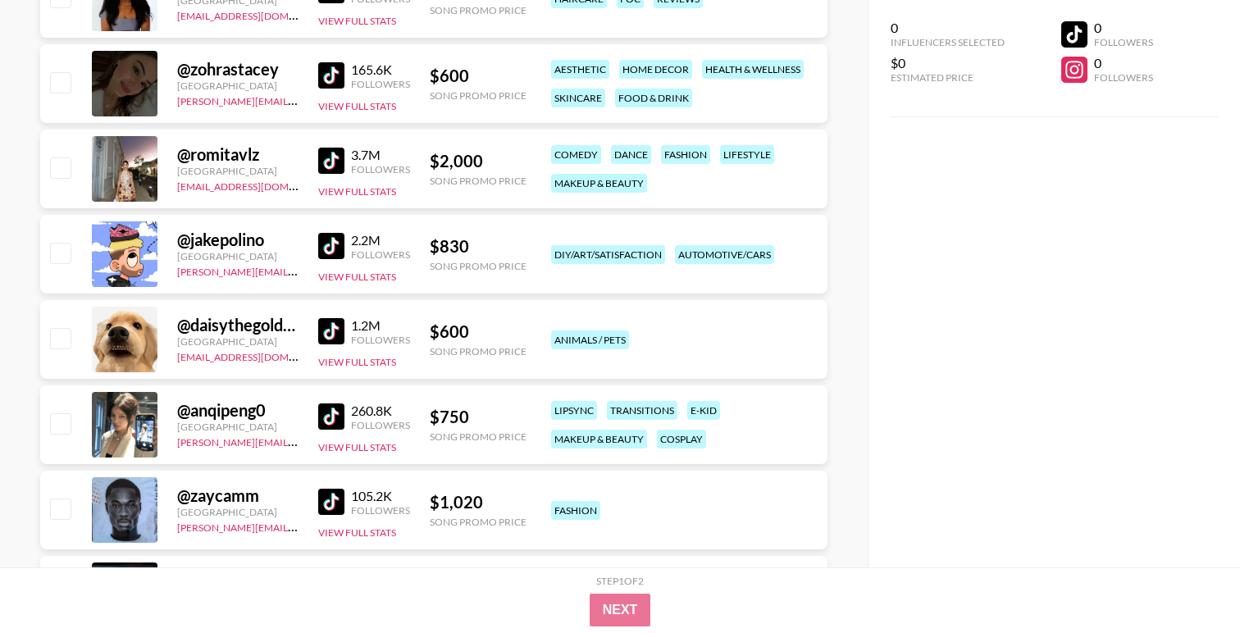
scroll to position [0, 0]
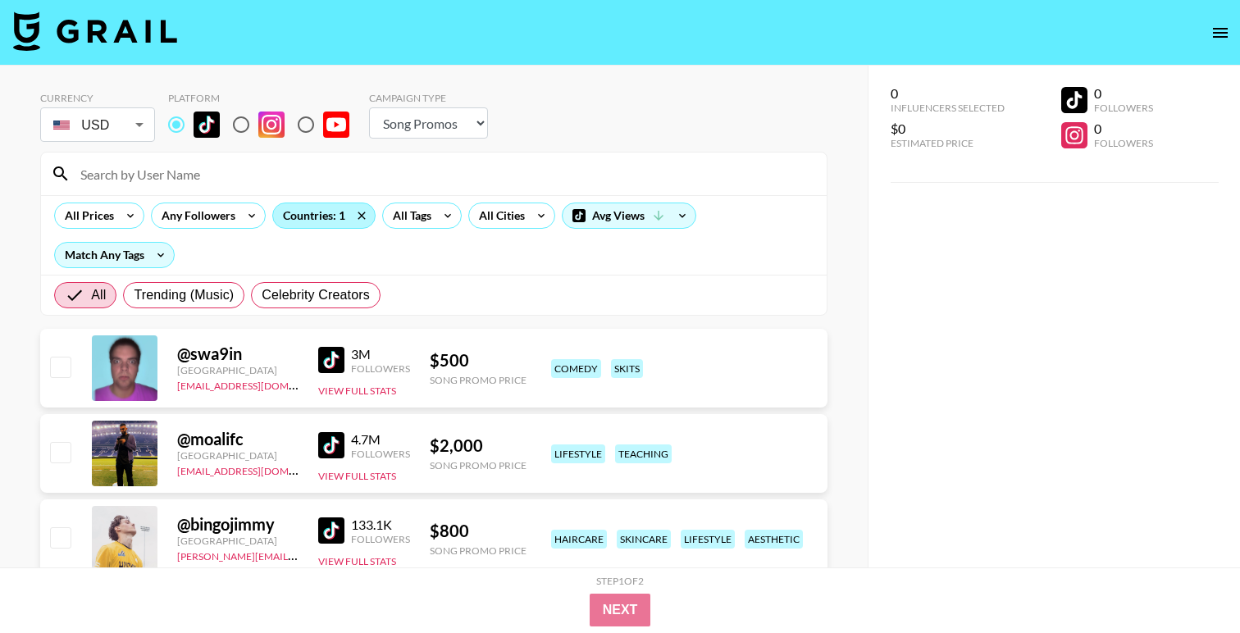
click at [321, 209] on div "Countries: 1" at bounding box center [324, 215] width 102 height 25
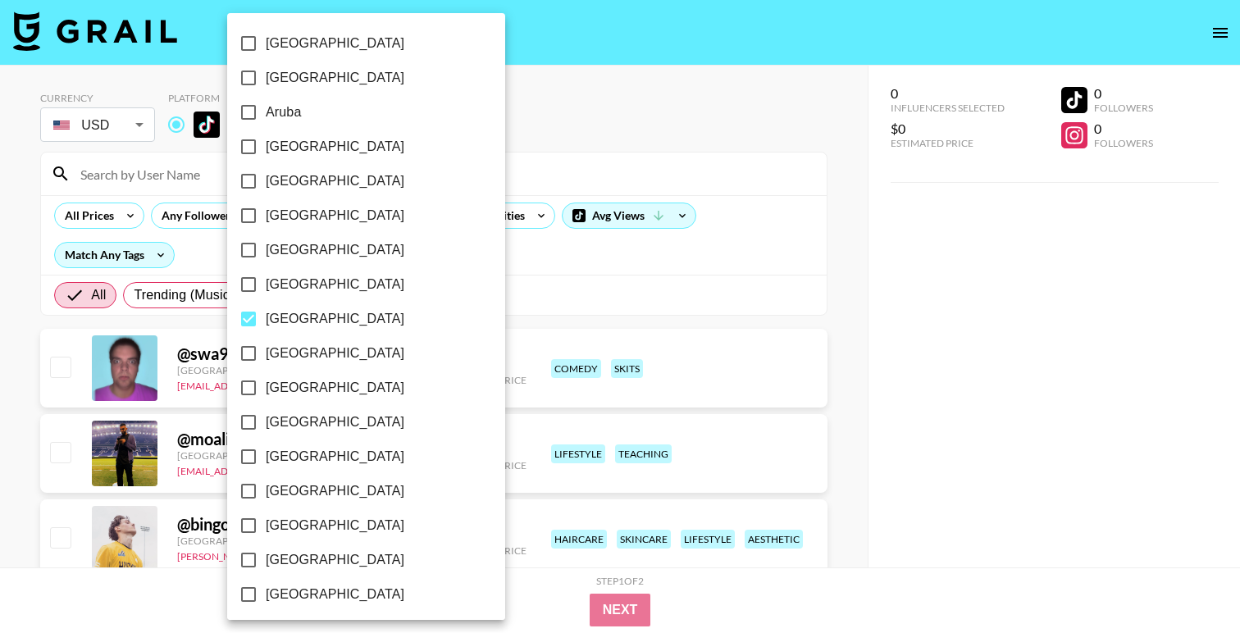
click at [295, 316] on span "[GEOGRAPHIC_DATA]" at bounding box center [335, 319] width 139 height 20
click at [266, 316] on input "[GEOGRAPHIC_DATA]" at bounding box center [248, 319] width 34 height 34
checkbox input "false"
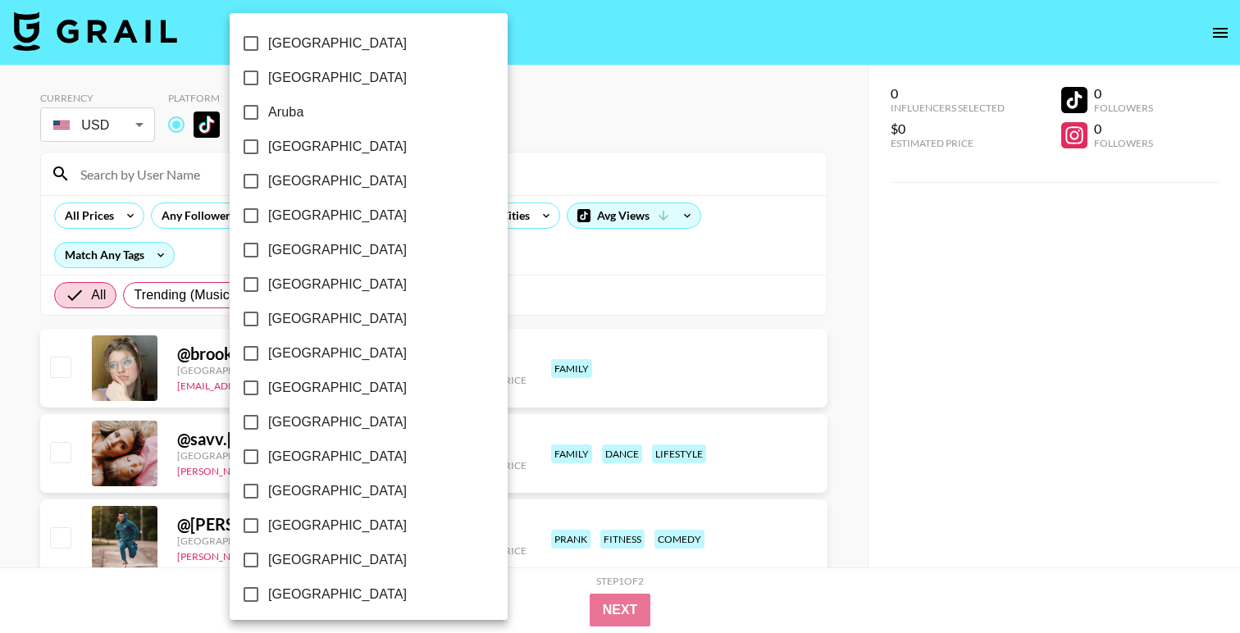
click at [299, 265] on label "[GEOGRAPHIC_DATA]" at bounding box center [358, 250] width 248 height 34
click at [268, 265] on input "[GEOGRAPHIC_DATA]" at bounding box center [251, 250] width 34 height 34
checkbox input "true"
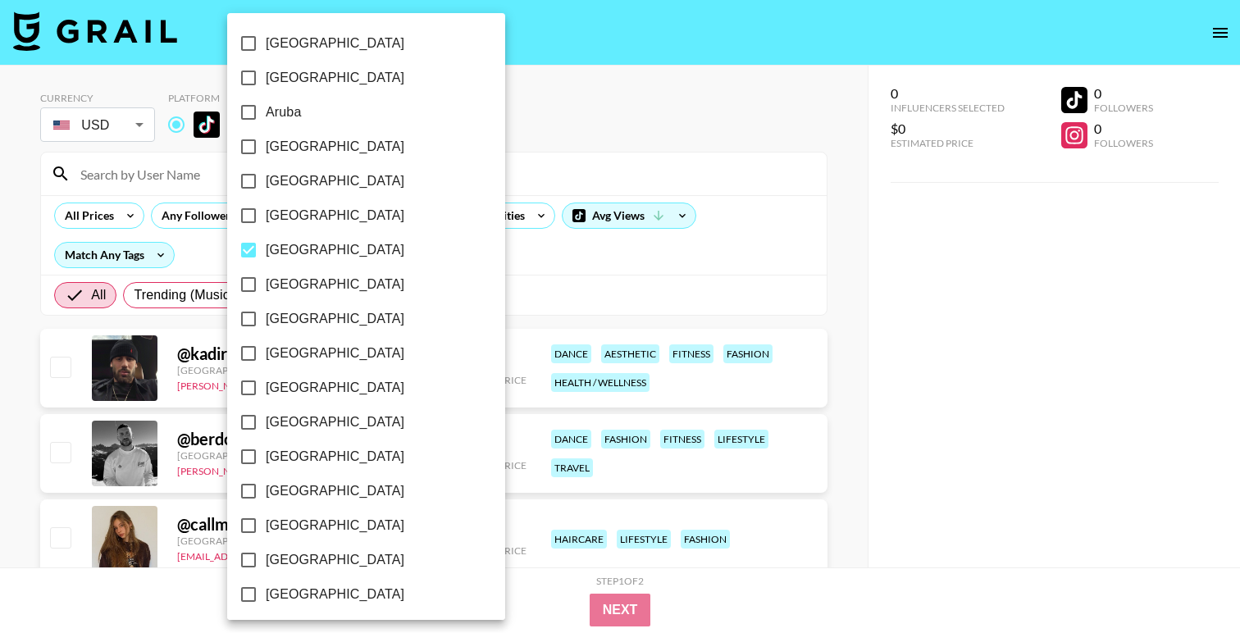
click at [299, 284] on span "[GEOGRAPHIC_DATA]" at bounding box center [335, 285] width 139 height 20
click at [266, 284] on input "[GEOGRAPHIC_DATA]" at bounding box center [248, 284] width 34 height 34
checkbox input "true"
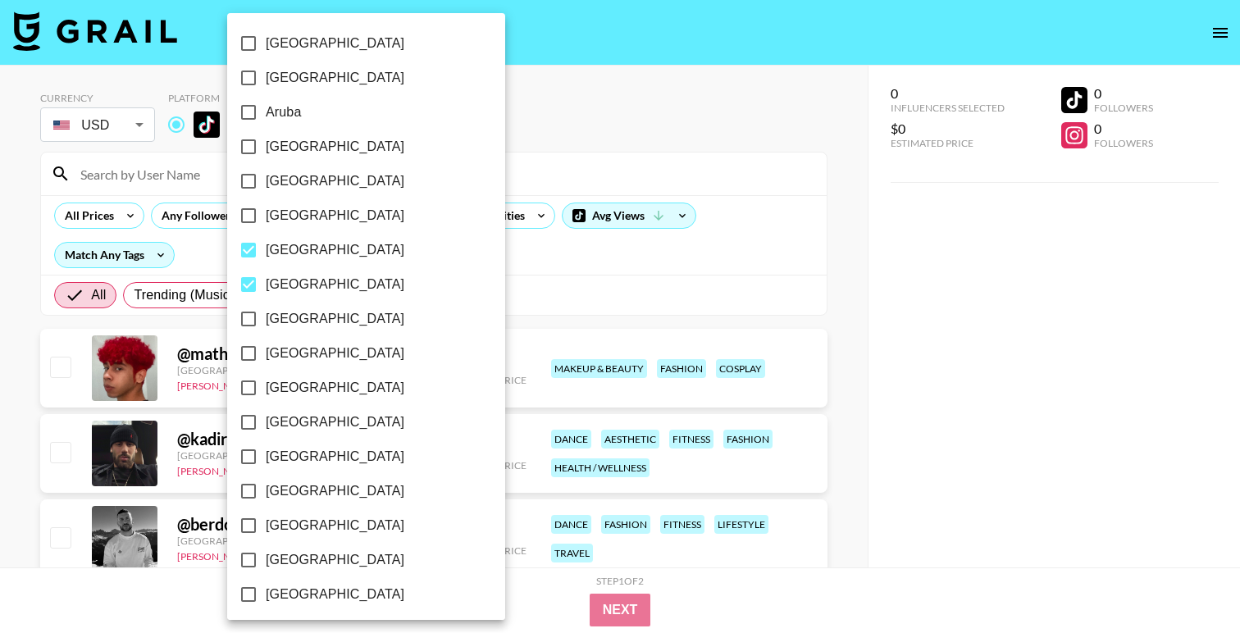
click at [298, 254] on span "[GEOGRAPHIC_DATA]" at bounding box center [335, 250] width 139 height 20
click at [266, 254] on input "[GEOGRAPHIC_DATA]" at bounding box center [248, 250] width 34 height 34
checkbox input "false"
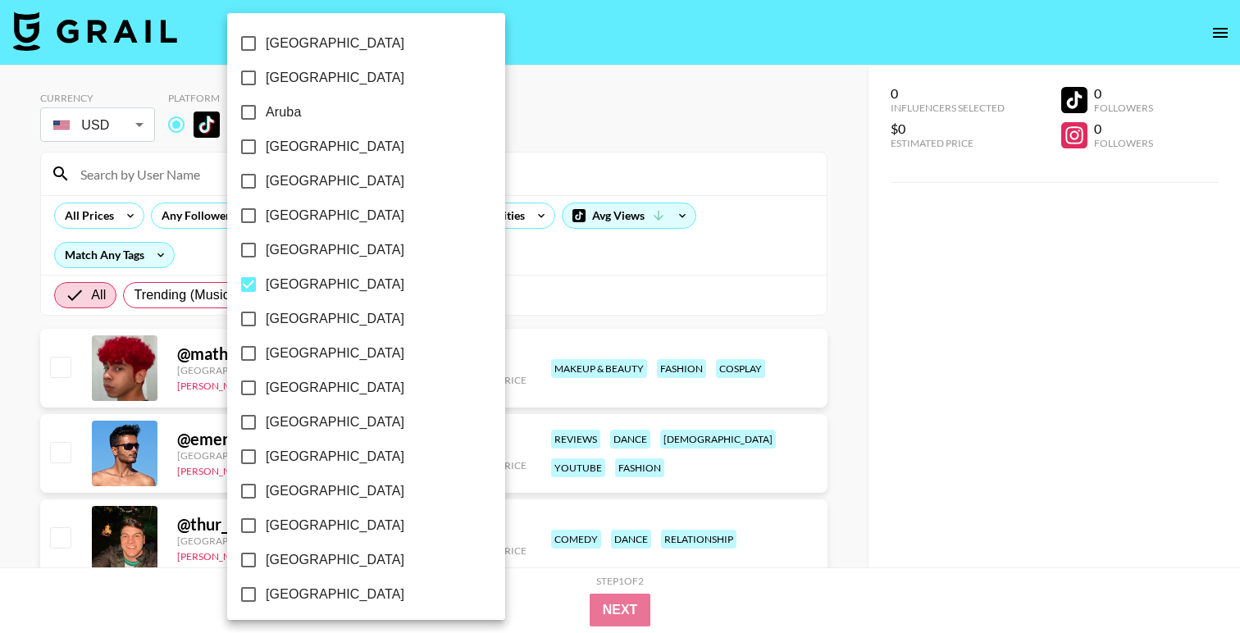
click at [562, 162] on div at bounding box center [620, 316] width 1240 height 633
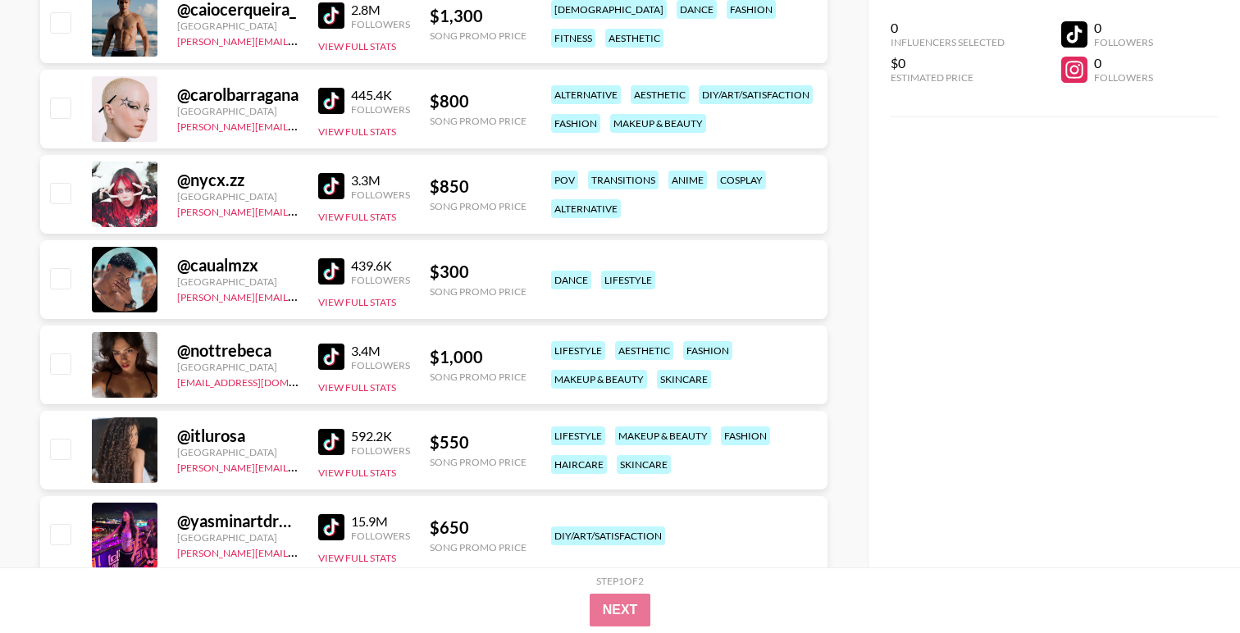
scroll to position [773, 0]
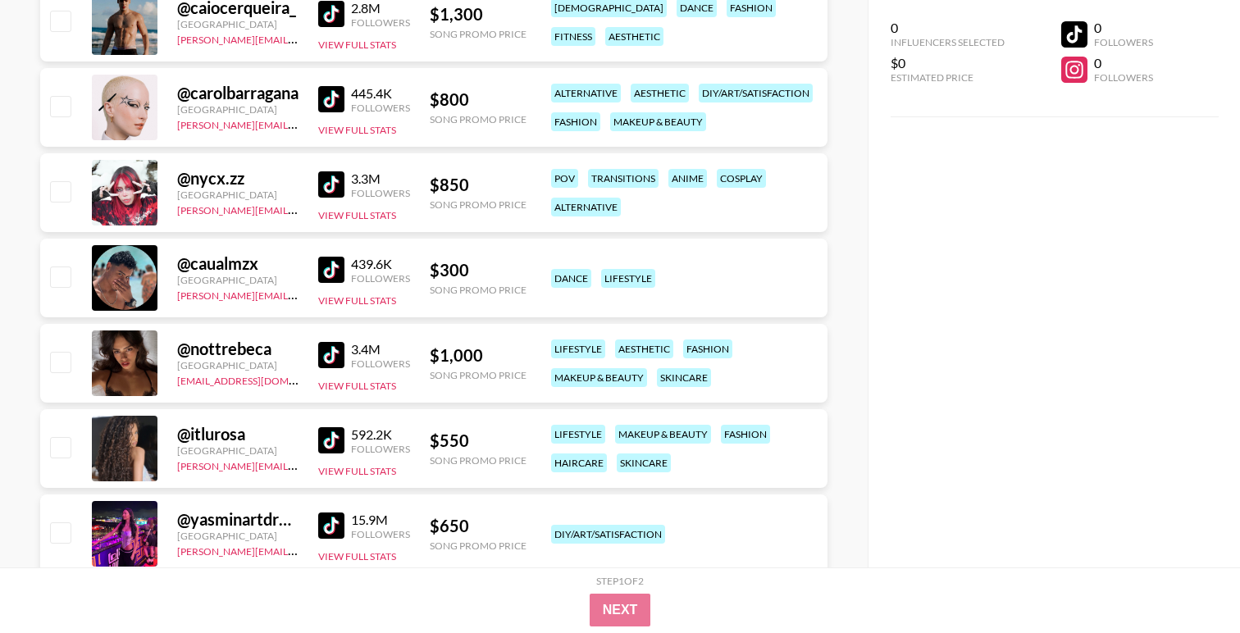
click at [346, 270] on link at bounding box center [334, 270] width 33 height 26
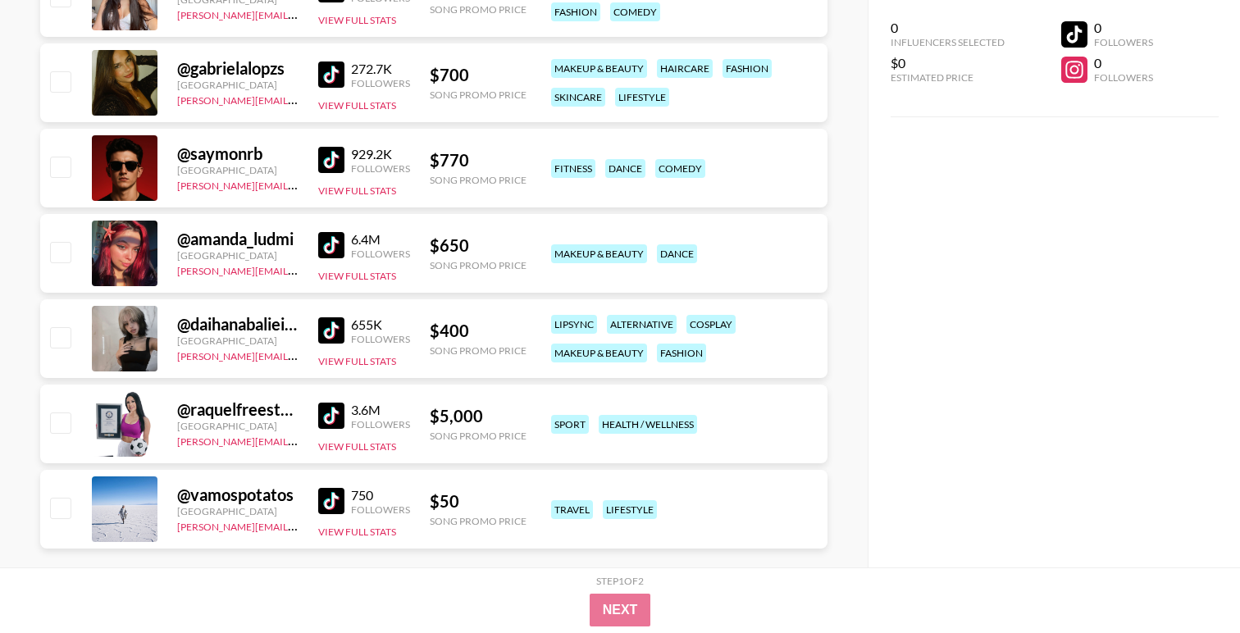
scroll to position [1848, 0]
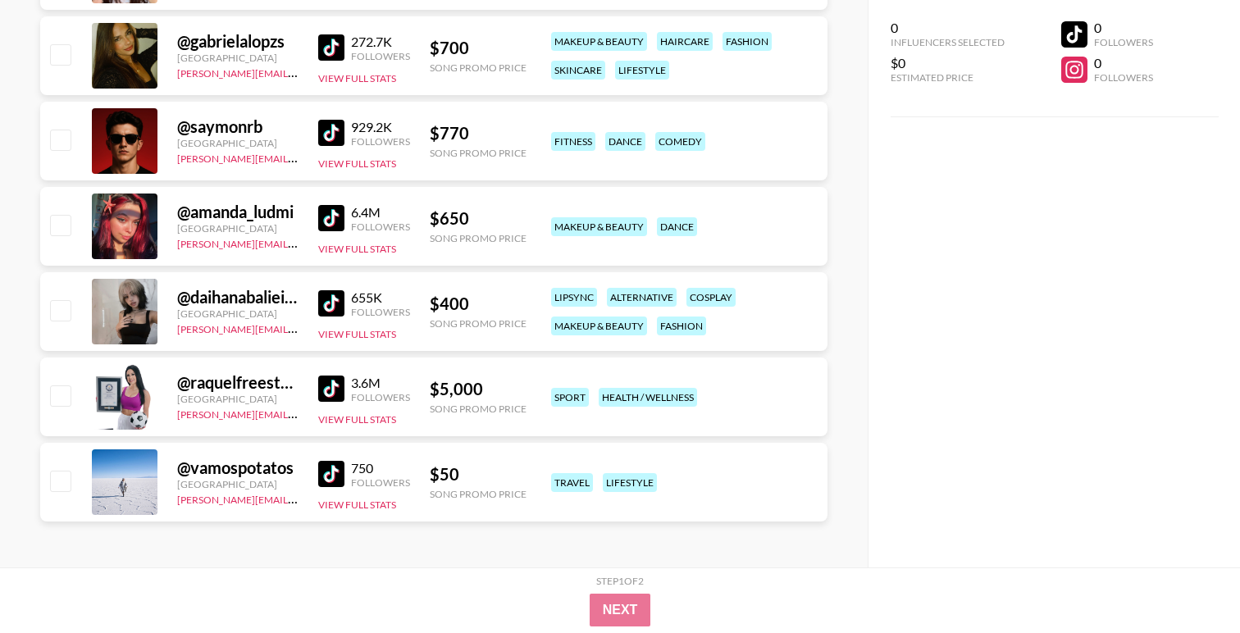
click at [333, 326] on div "655K Followers View Full Stats" at bounding box center [364, 312] width 92 height 58
click at [331, 395] on img at bounding box center [331, 389] width 26 height 26
click at [341, 311] on img at bounding box center [331, 303] width 26 height 26
click at [326, 469] on img at bounding box center [331, 474] width 26 height 26
